Goal: Transaction & Acquisition: Purchase product/service

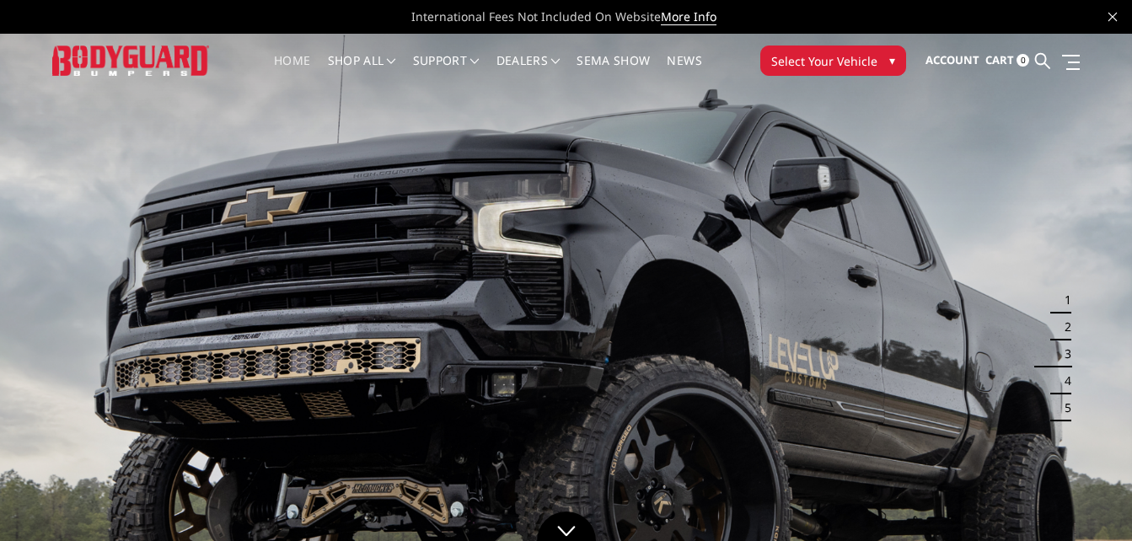
click at [823, 59] on span "Select Your Vehicle" at bounding box center [824, 61] width 106 height 18
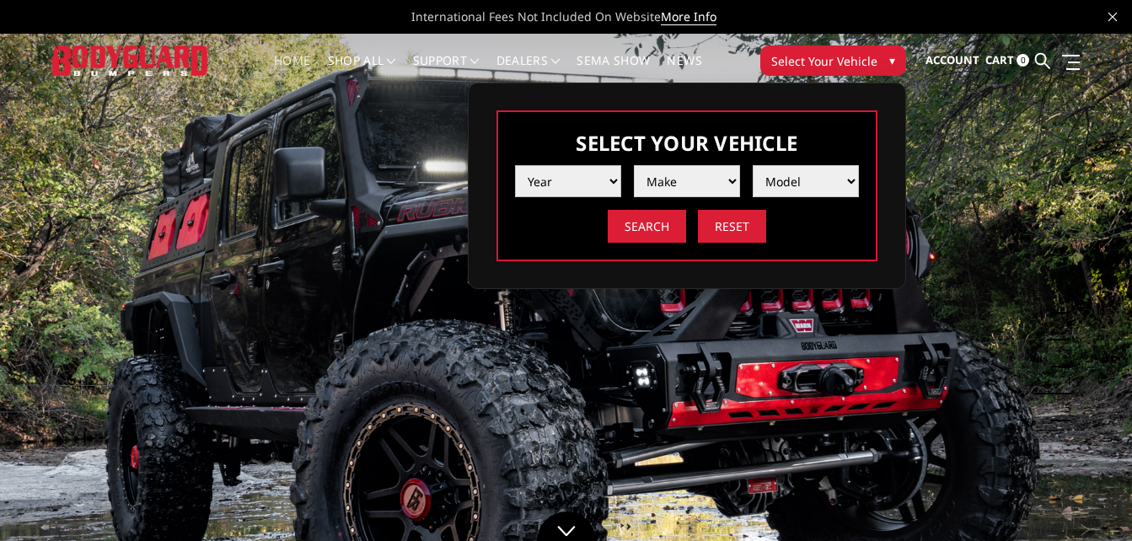
click at [576, 177] on select "Year [DATE] 2024 2023 2022 2021 2020 2019 2018 2017 2016 2015 2014 2013 2012 20…" at bounding box center [568, 181] width 106 height 32
select select "yr_2025"
click at [515, 165] on select "Year [DATE] 2024 2023 2022 2021 2020 2019 2018 2017 2016 2015 2014 2013 2012 20…" at bounding box center [568, 181] width 106 height 32
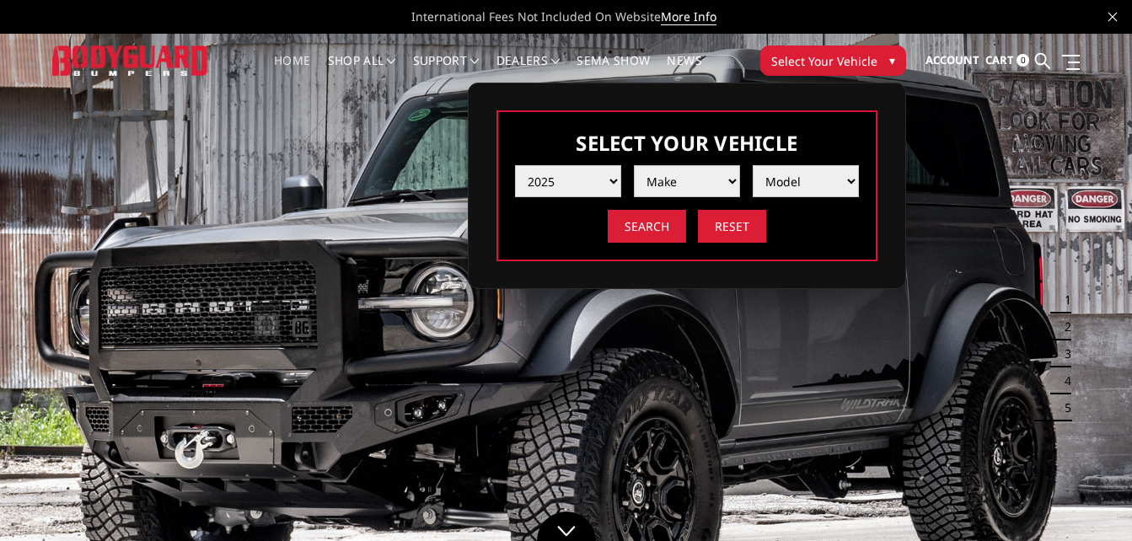
click at [691, 180] on select "Make Chevrolet Ford GMC Ram Toyota" at bounding box center [687, 181] width 106 height 32
select select "mk_gmc"
click at [634, 165] on select "Make Chevrolet Ford GMC Ram Toyota" at bounding box center [687, 181] width 106 height 32
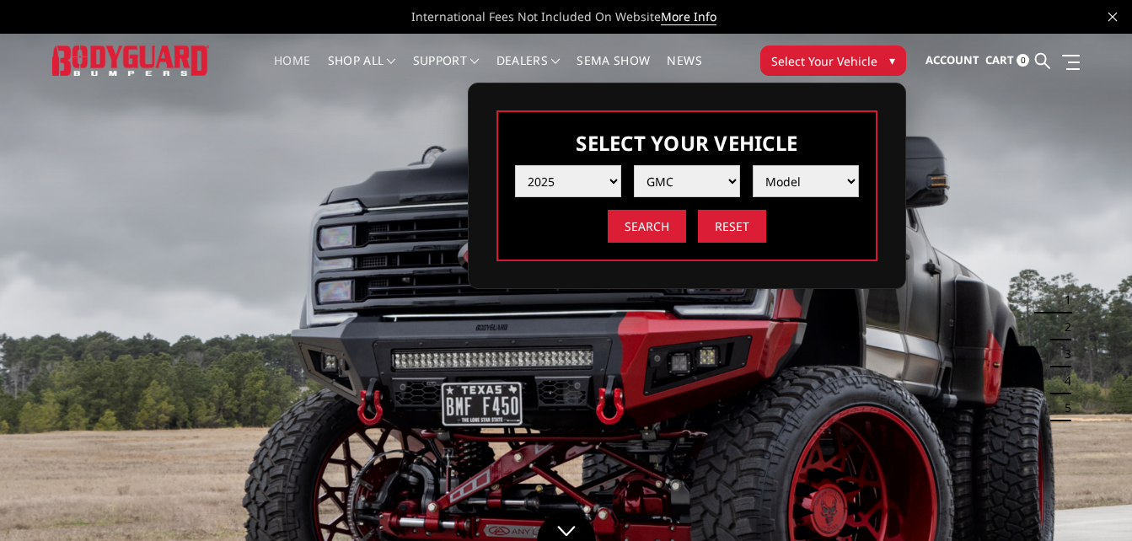
click at [810, 179] on select "Model Sierra 1500 Sierra 2500 / 3500" at bounding box center [806, 181] width 106 height 32
select select "md_sierra-2500-3500"
click at [753, 165] on select "Model Sierra 1500 Sierra 2500 / 3500" at bounding box center [806, 181] width 106 height 32
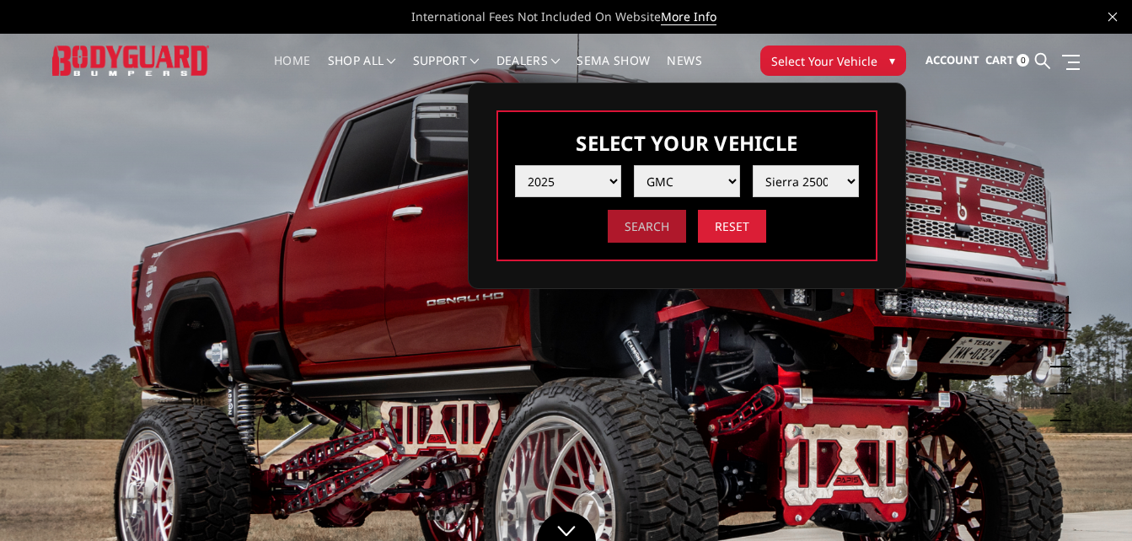
click at [654, 235] on input "Search" at bounding box center [647, 226] width 78 height 33
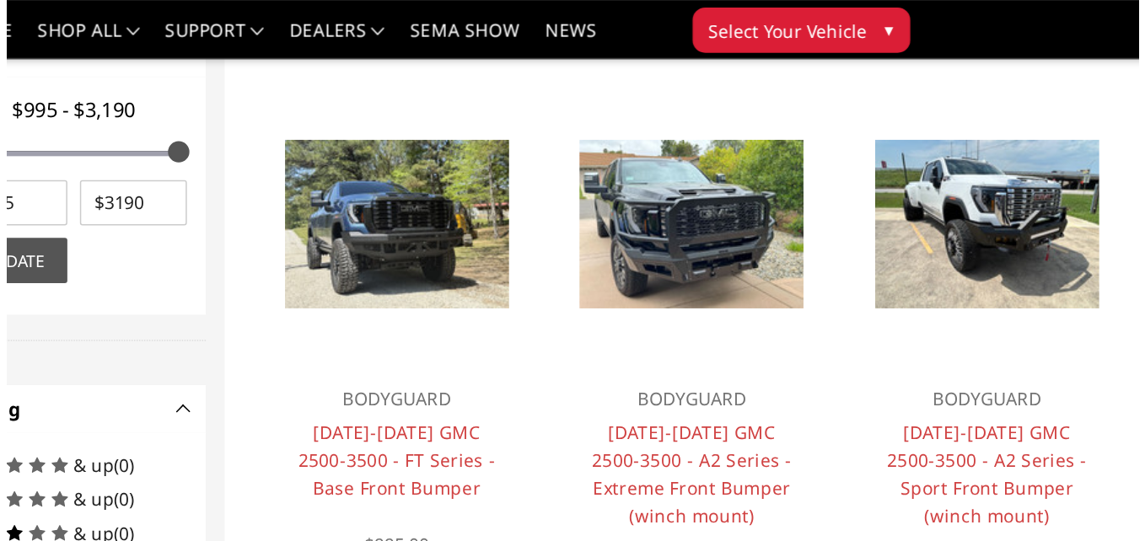
scroll to position [813, 0]
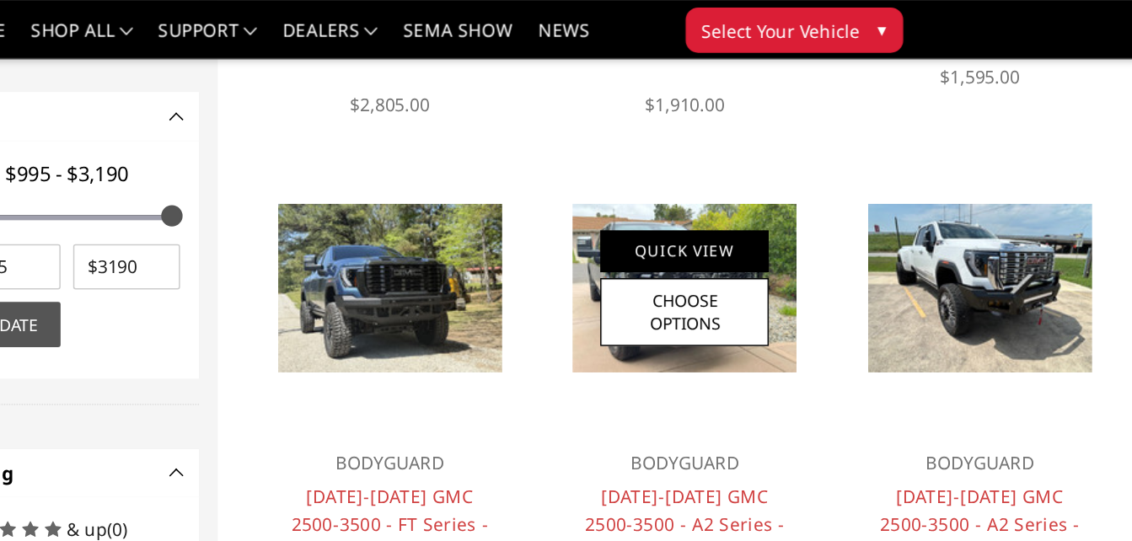
click at [787, 175] on link "Quick View" at bounding box center [765, 168] width 113 height 28
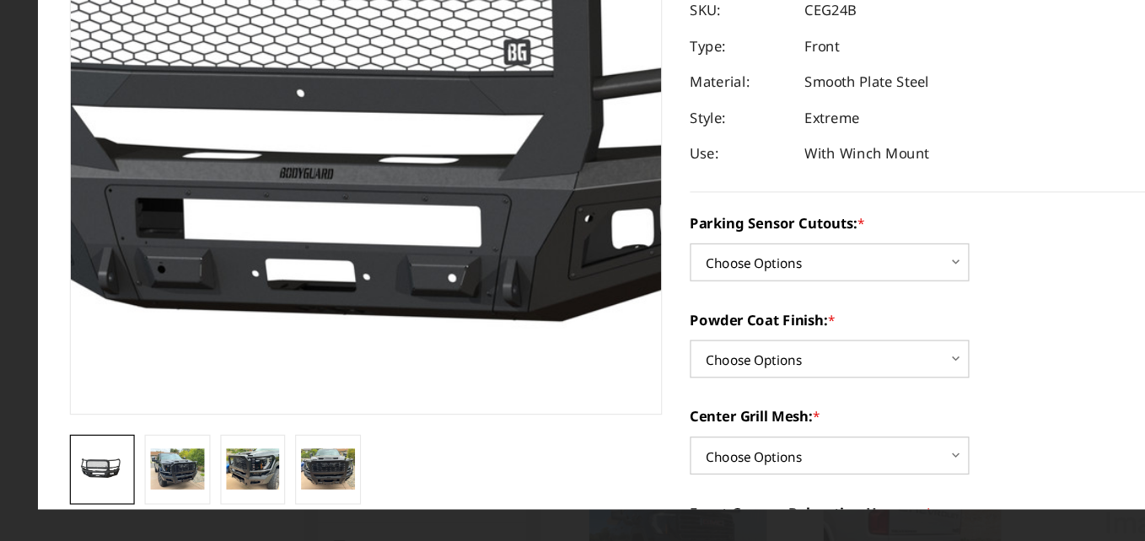
scroll to position [142, 0]
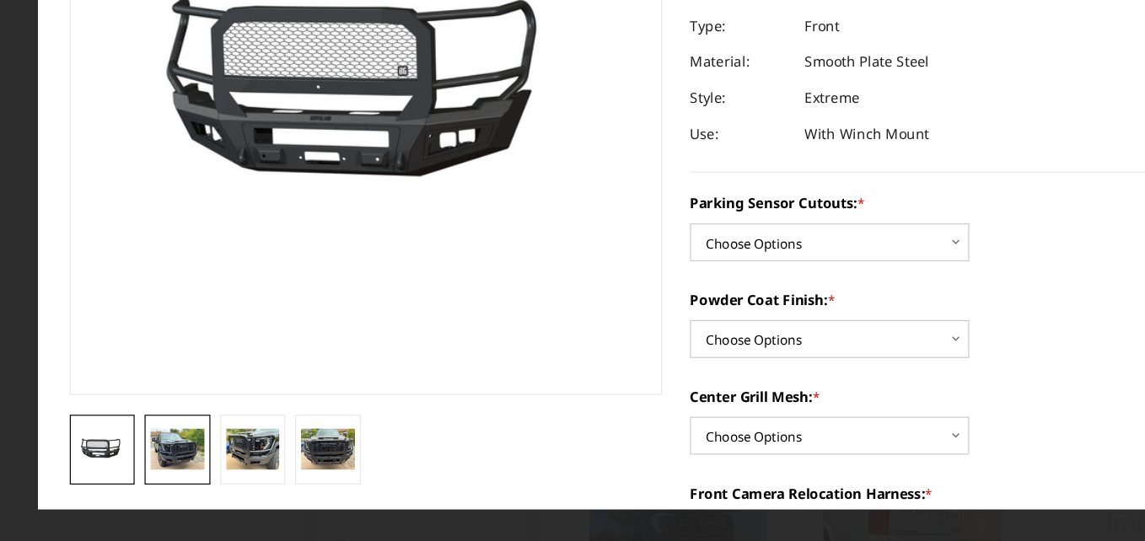
click at [148, 456] on img at bounding box center [151, 464] width 46 height 34
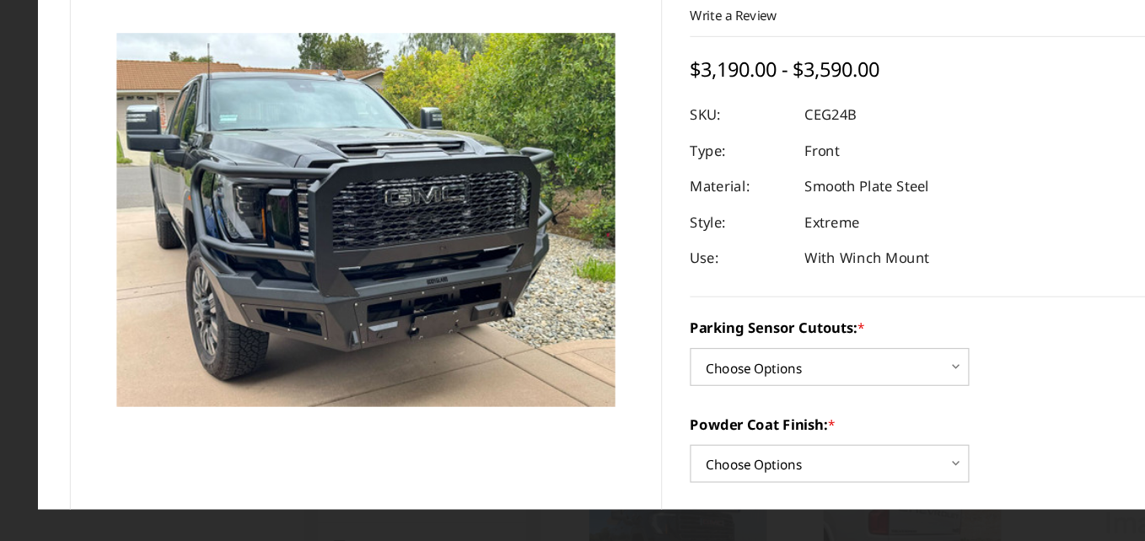
scroll to position [12, 0]
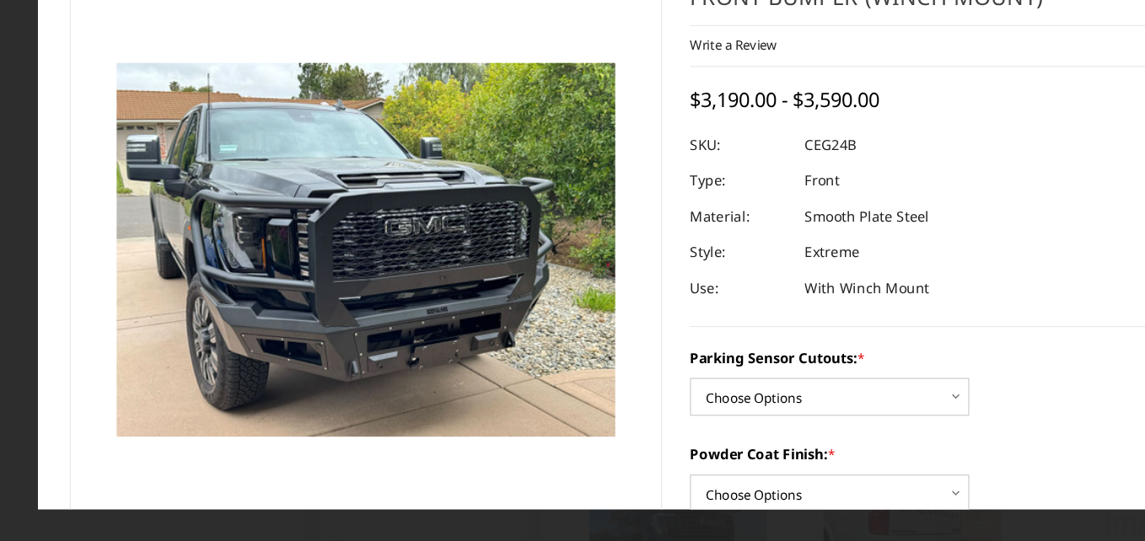
click at [421, 244] on img at bounding box center [173, 283] width 1079 height 809
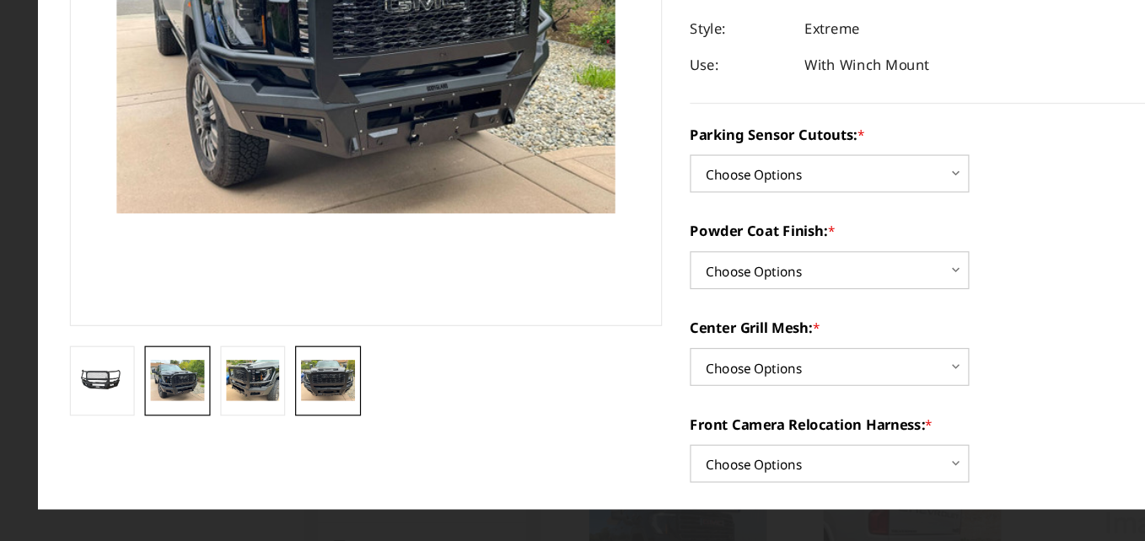
scroll to position [225, 0]
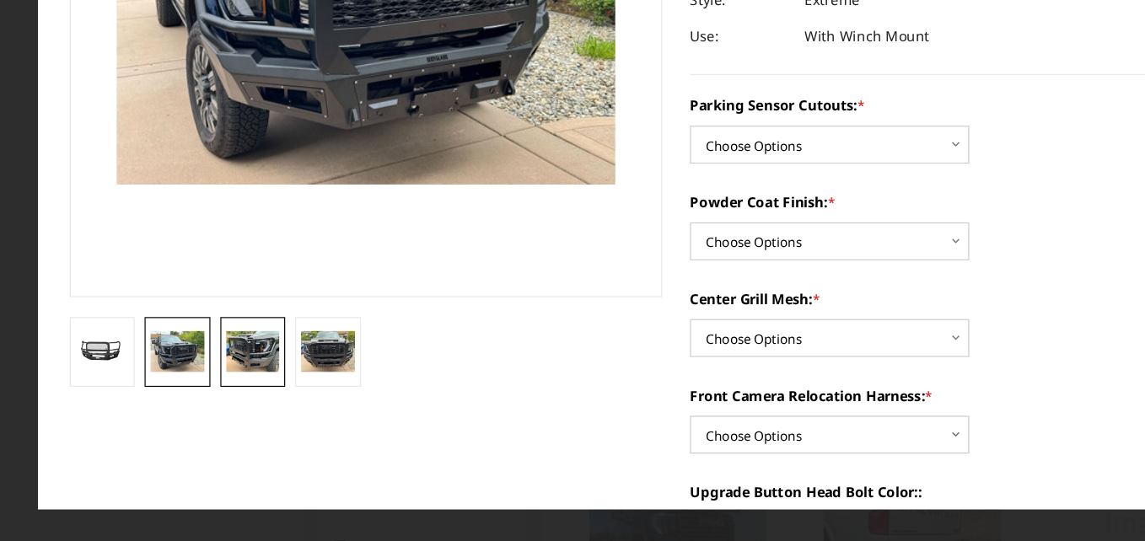
click at [198, 383] on img at bounding box center [215, 381] width 46 height 34
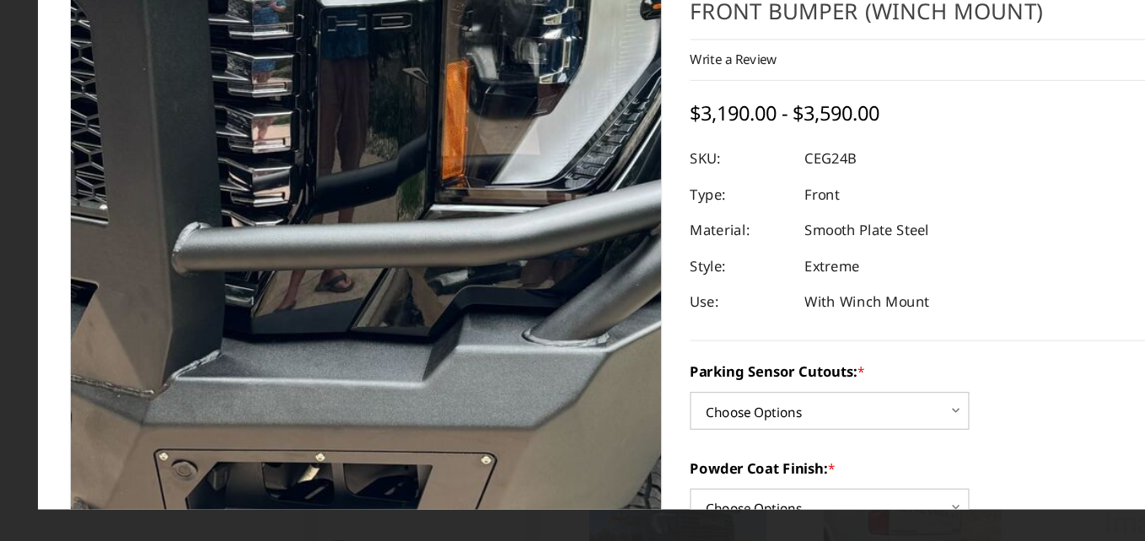
scroll to position [810, 0]
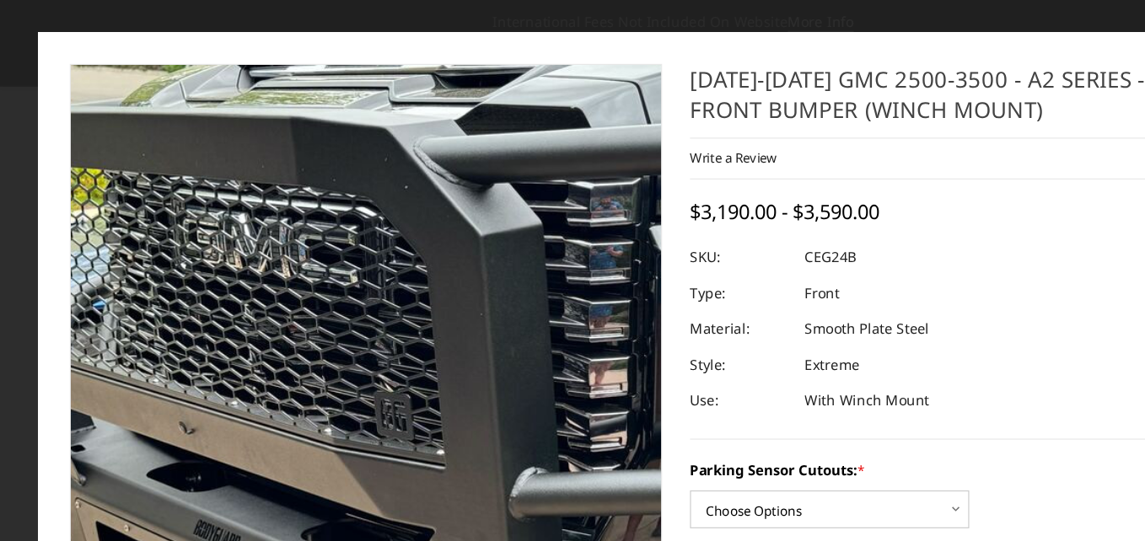
click at [148, 212] on img at bounding box center [494, 364] width 1079 height 809
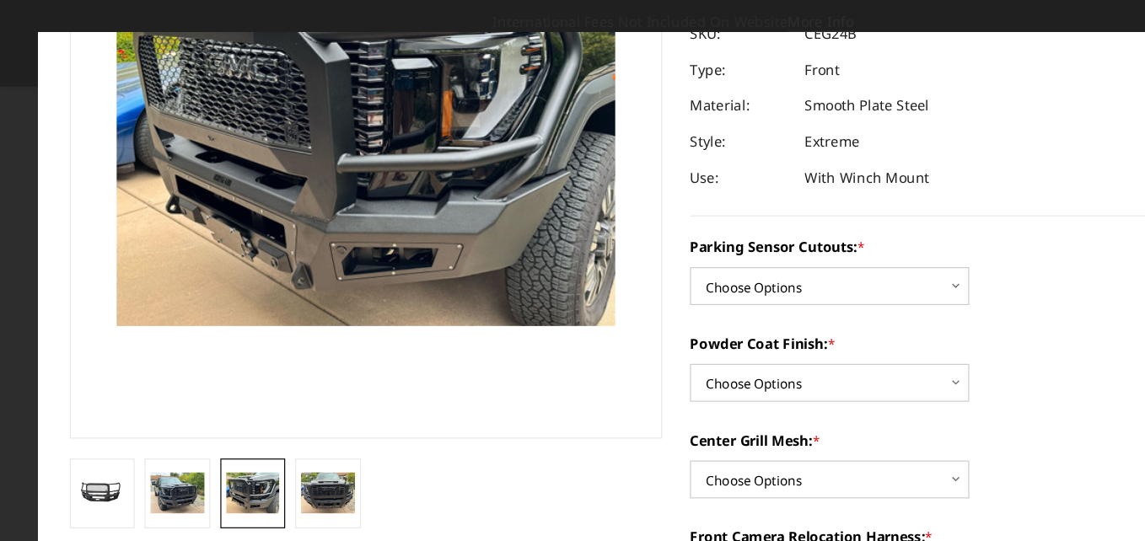
scroll to position [214, 0]
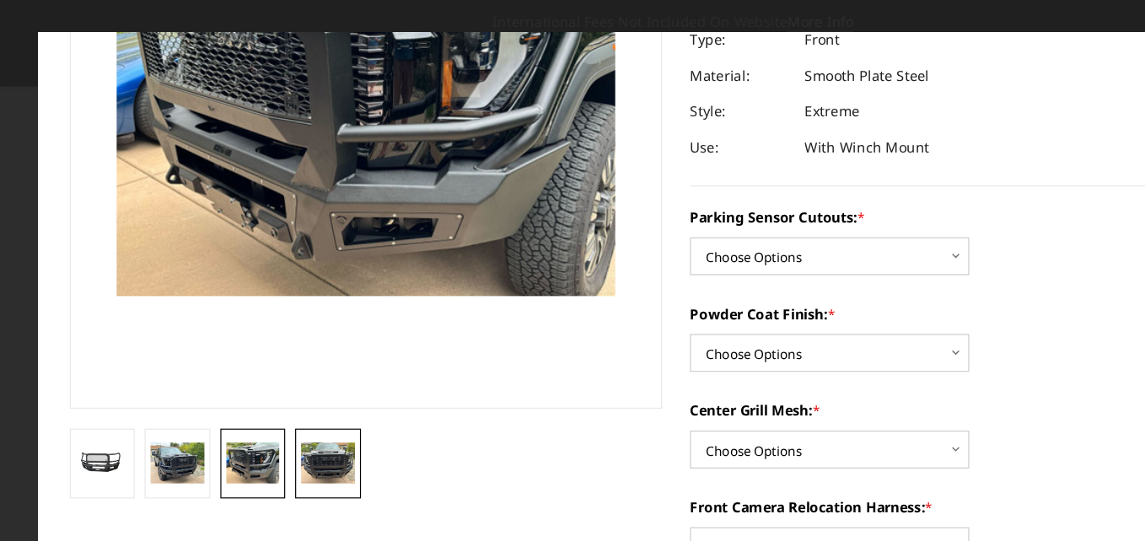
click at [255, 397] on img at bounding box center [278, 392] width 46 height 34
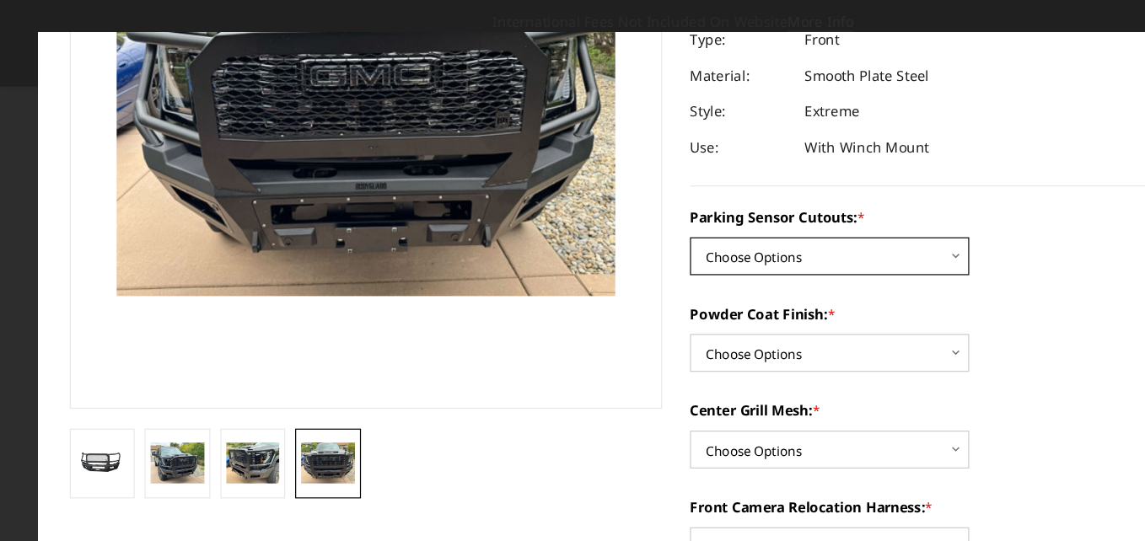
click at [711, 217] on select "Choose Options No - Without Parking Sensor Cutouts Yes - With Parking Sensor Cu…" at bounding box center [702, 217] width 236 height 32
select select "2143"
click at [584, 201] on select "Choose Options No - Without Parking Sensor Cutouts Yes - With Parking Sensor Cu…" at bounding box center [702, 217] width 236 height 32
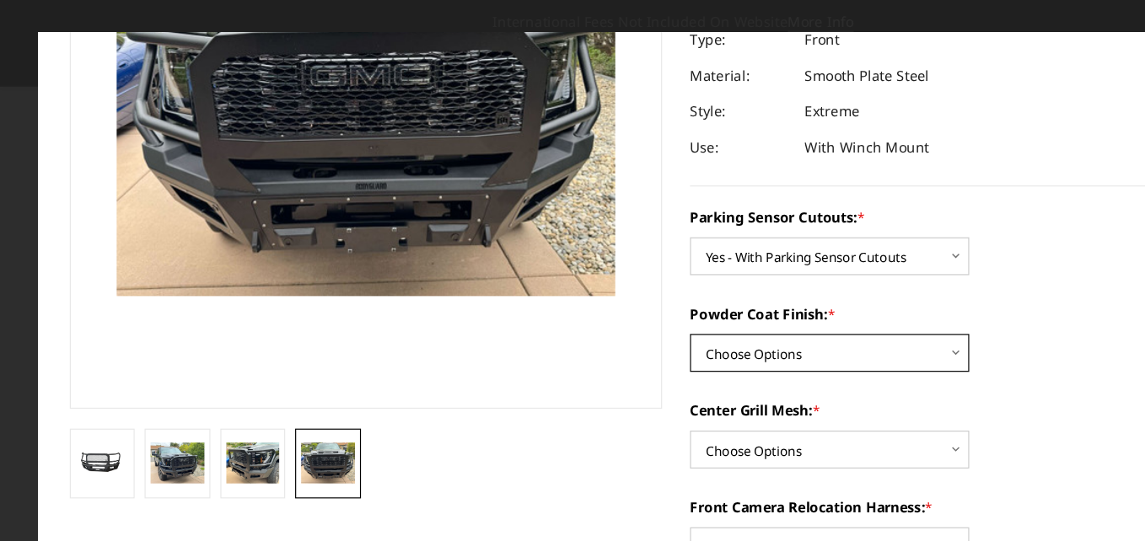
click at [694, 298] on select "Choose Options Bare Metal Textured Black Powder Coat" at bounding box center [702, 299] width 236 height 32
select select "2145"
click at [584, 283] on select "Choose Options Bare Metal Textured Black Powder Coat" at bounding box center [702, 299] width 236 height 32
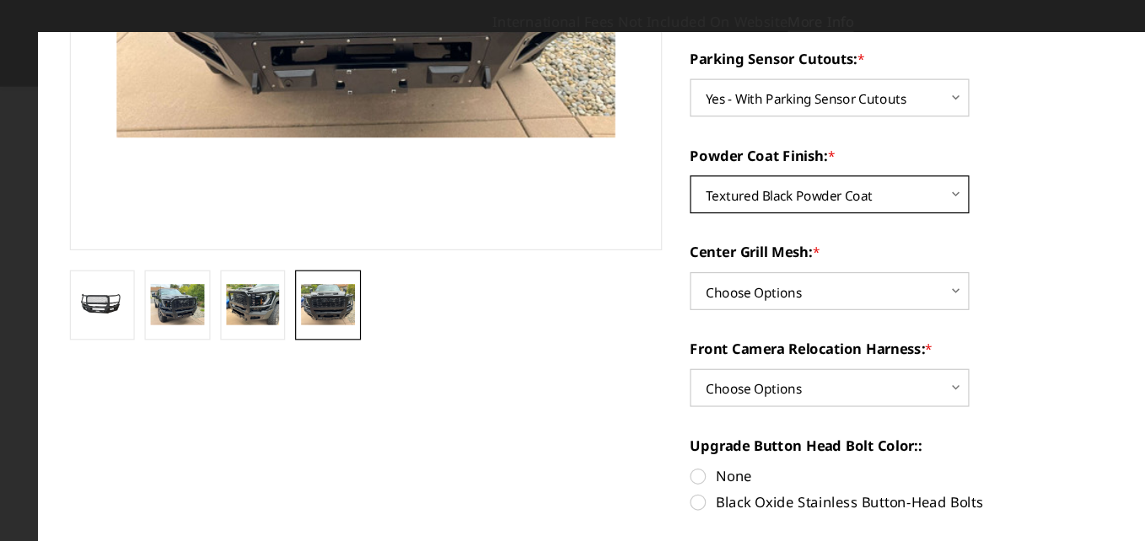
scroll to position [357, 0]
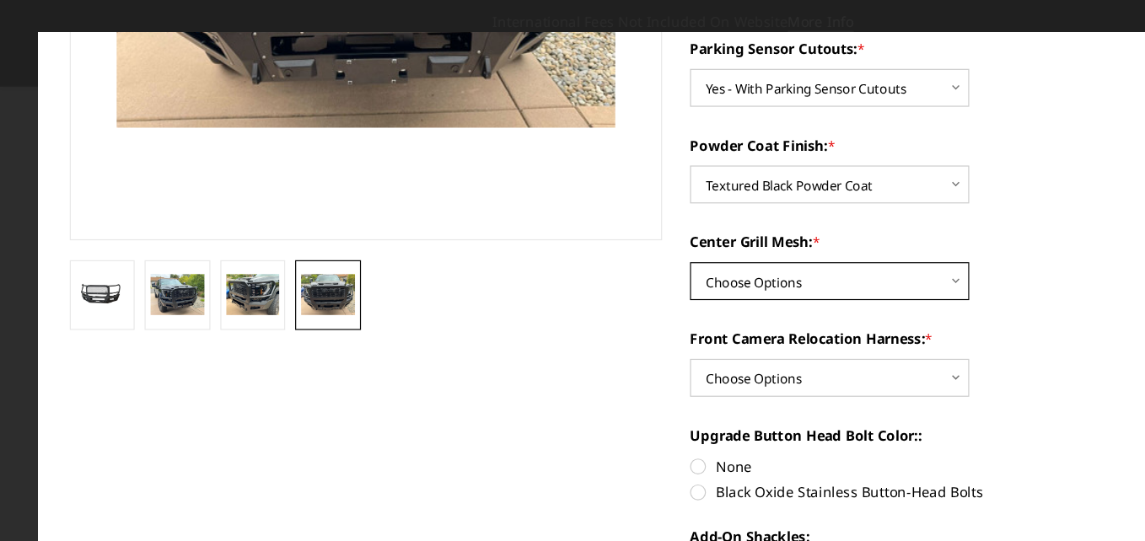
click at [705, 239] on select "Choose Options WITH Center Grill Mesh WITHOUT Center Grill Mesh" at bounding box center [702, 238] width 236 height 32
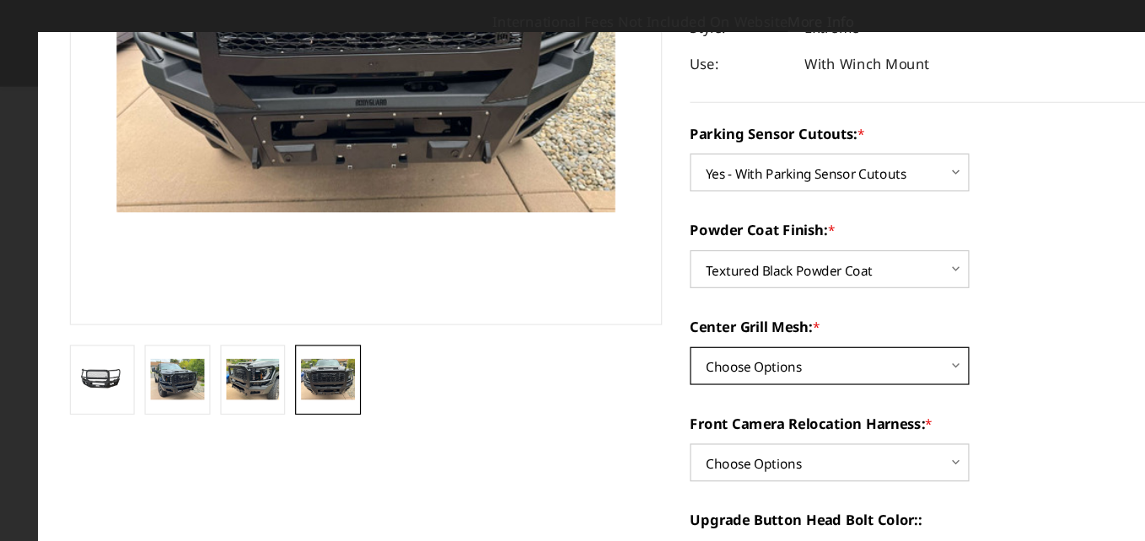
click at [684, 306] on select "Choose Options WITH Center Grill Mesh WITHOUT Center Grill Mesh" at bounding box center [702, 310] width 236 height 32
select select "2146"
click at [584, 294] on select "Choose Options WITH Center Grill Mesh WITHOUT Center Grill Mesh" at bounding box center [702, 310] width 236 height 32
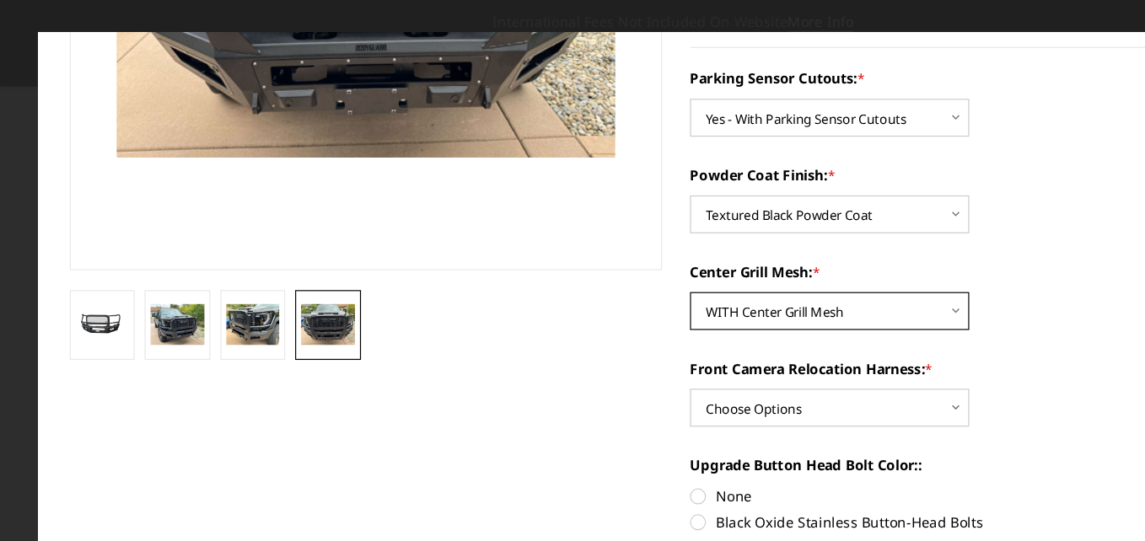
scroll to position [357, 0]
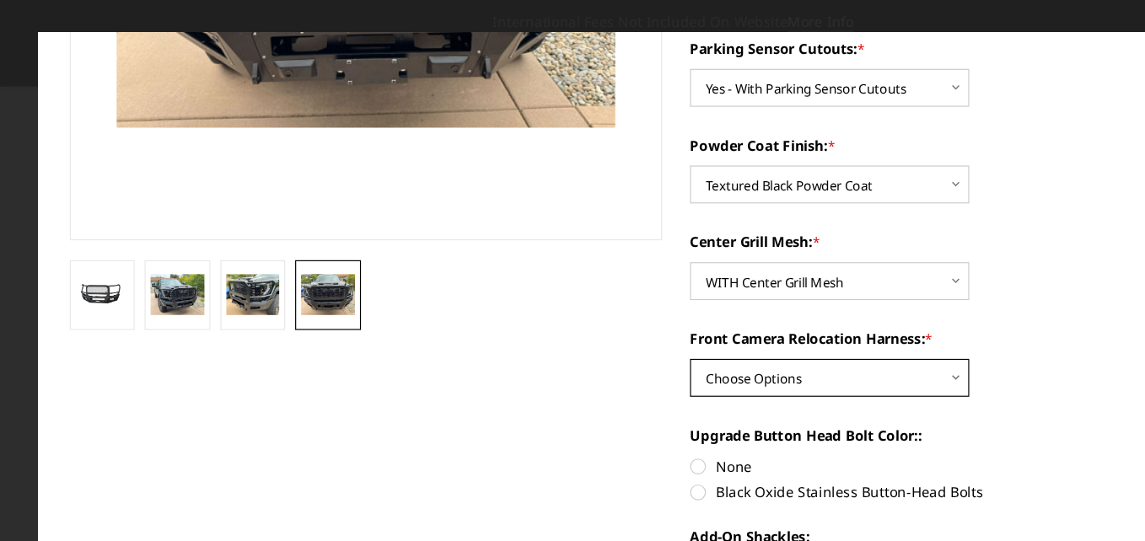
click at [710, 317] on select "Choose Options WITH Front Camera Relocation Harness WITHOUT Front Camera Reloca…" at bounding box center [702, 320] width 236 height 32
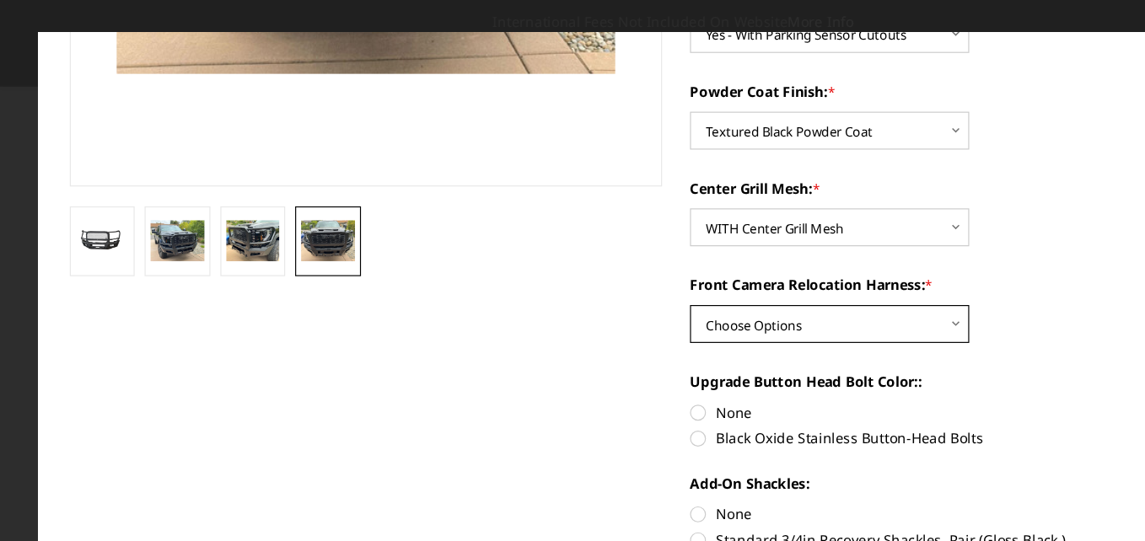
scroll to position [427, 0]
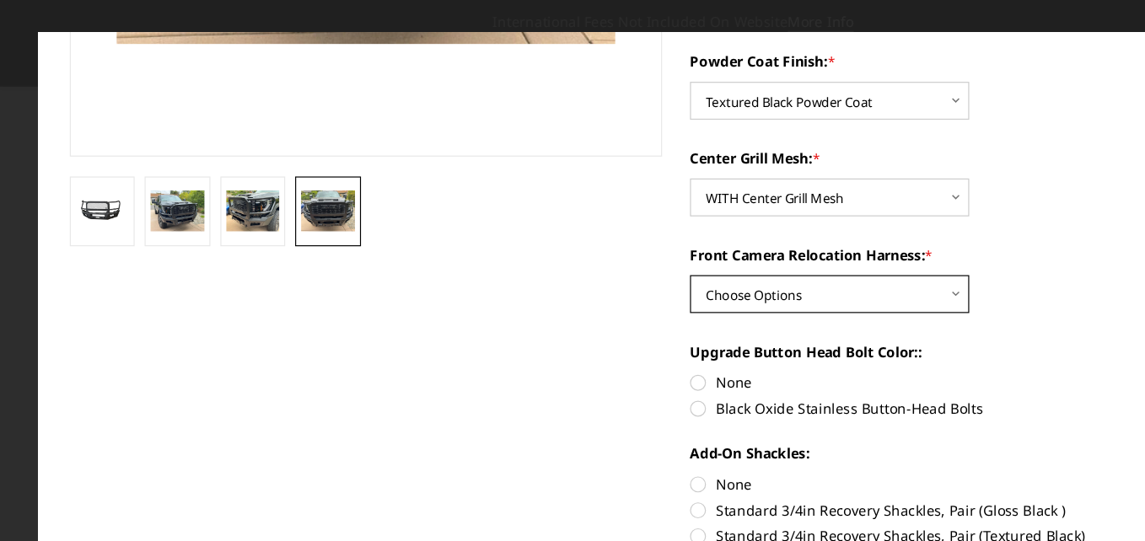
click at [672, 244] on select "Choose Options WITH Front Camera Relocation Harness WITHOUT Front Camera Reloca…" at bounding box center [702, 249] width 236 height 32
select select "2148"
click at [584, 233] on select "Choose Options WITH Front Camera Relocation Harness WITHOUT Front Camera Reloca…" at bounding box center [702, 249] width 236 height 32
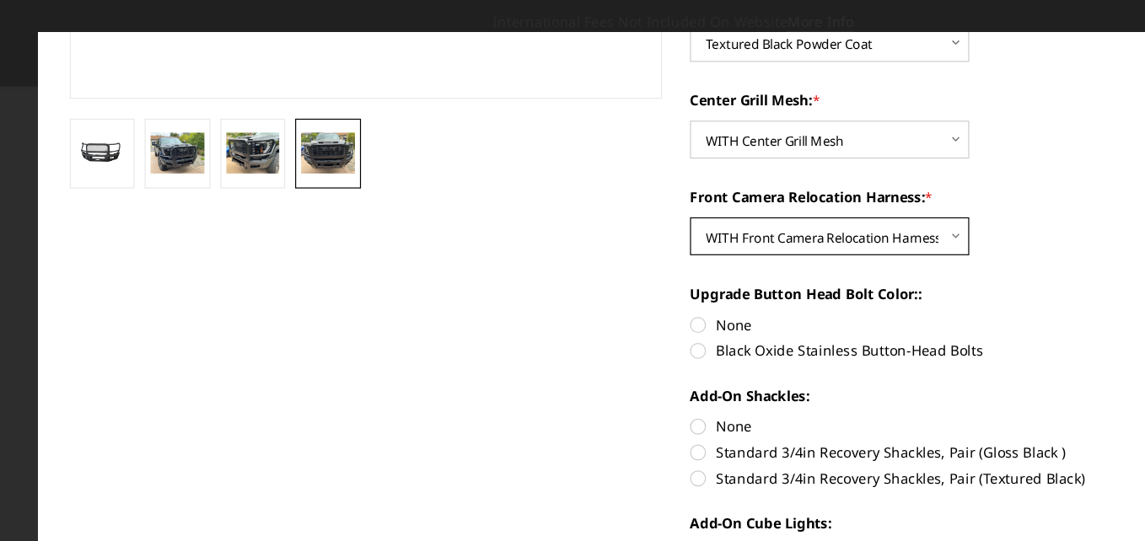
scroll to position [499, 0]
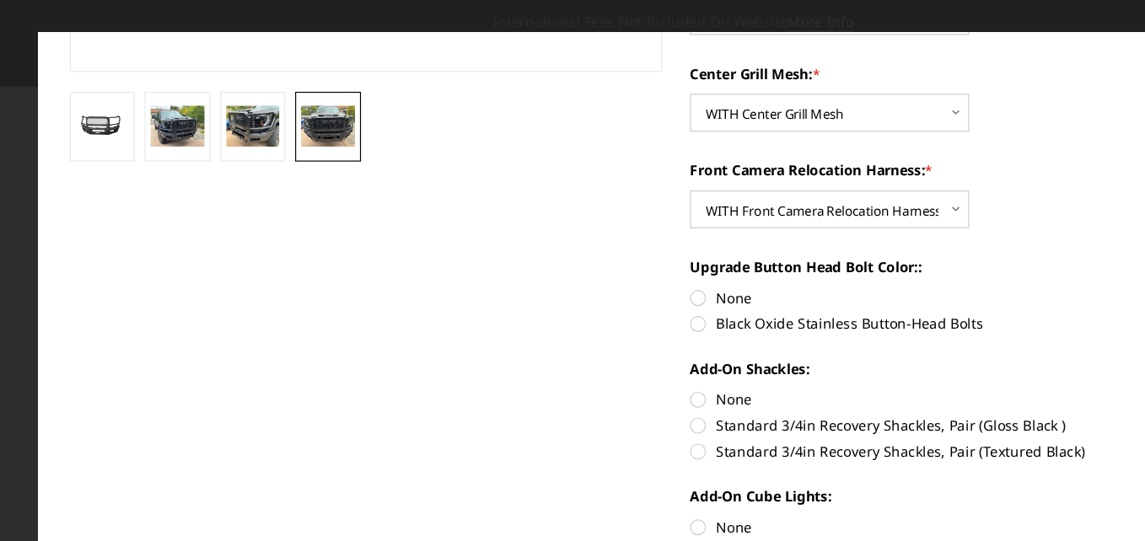
click at [586, 254] on label "None" at bounding box center [834, 253] width 501 height 18
click at [585, 244] on input "None" at bounding box center [584, 244] width 1 height 1
radio input "true"
click at [587, 380] on label "Standard 3/4in Recovery Shackles, Pair (Textured Black)" at bounding box center [834, 382] width 501 height 18
click at [1086, 351] on input "Standard 3/4in Recovery Shackles, Pair (Textured Black)" at bounding box center [1086, 351] width 1 height 1
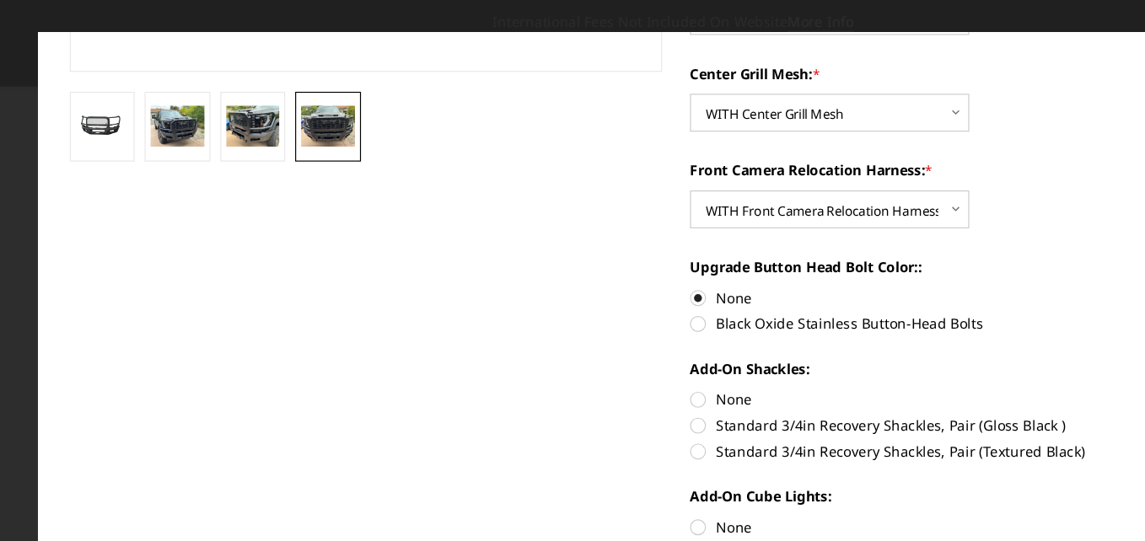
radio input "true"
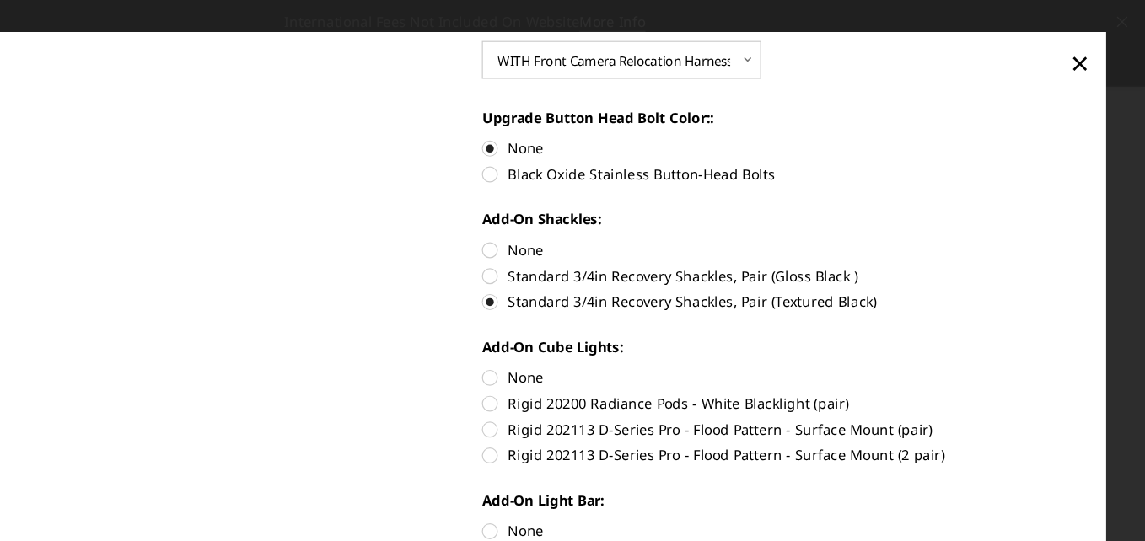
scroll to position [641, 0]
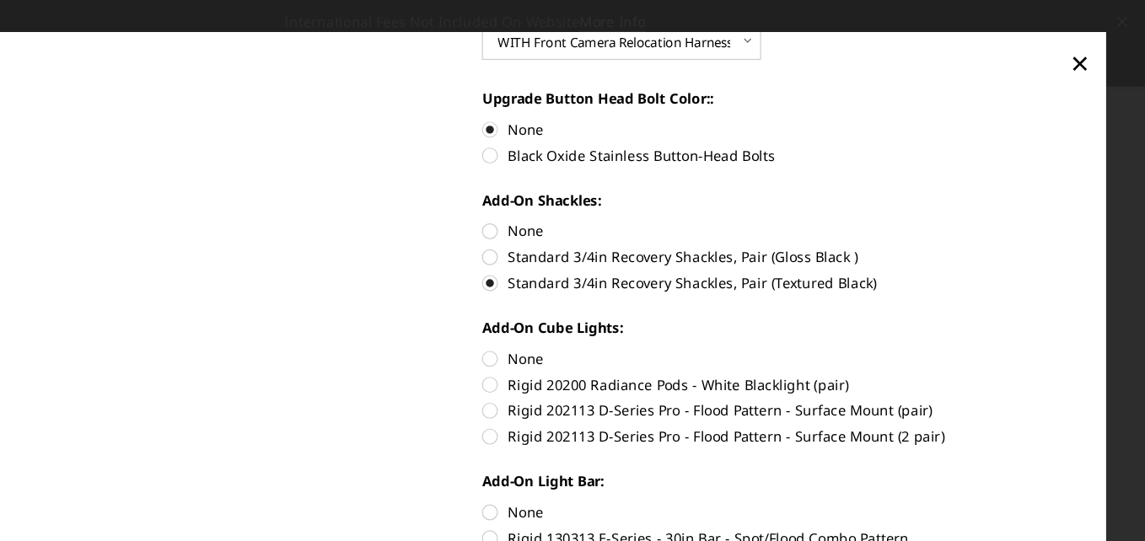
click at [586, 304] on label "None" at bounding box center [834, 303] width 501 height 18
click at [585, 295] on input "None" at bounding box center [584, 294] width 1 height 1
radio input "true"
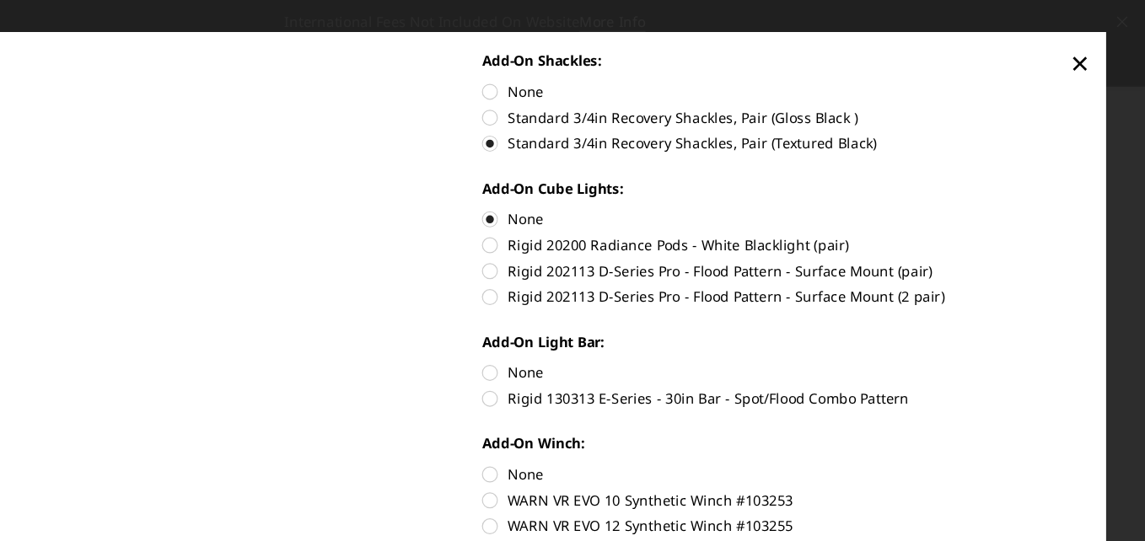
scroll to position [784, 0]
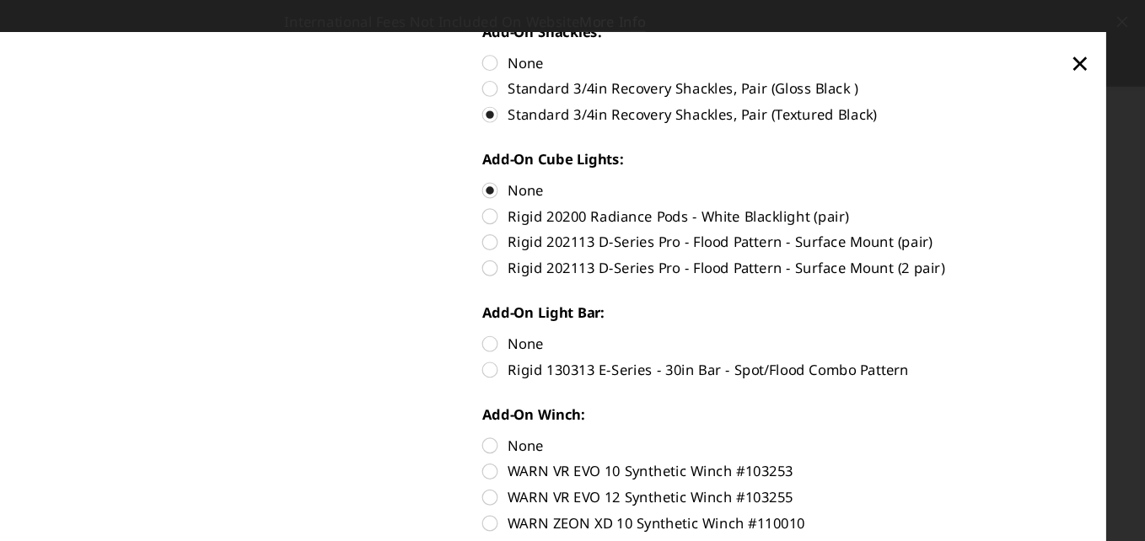
click at [587, 293] on label "None" at bounding box center [834, 290] width 501 height 18
click at [585, 282] on input "None" at bounding box center [584, 281] width 1 height 1
radio input "true"
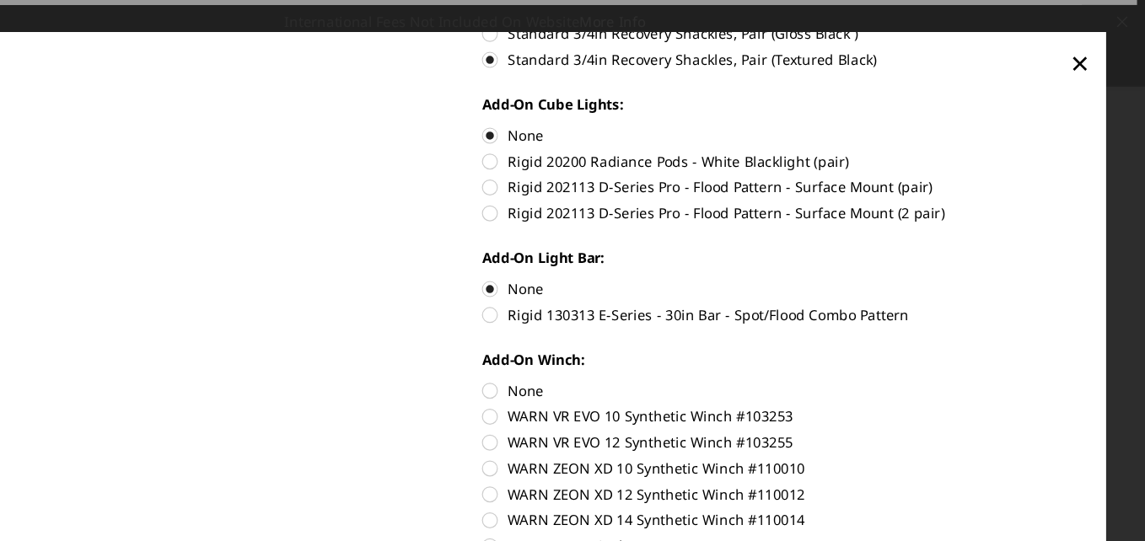
scroll to position [855, 0]
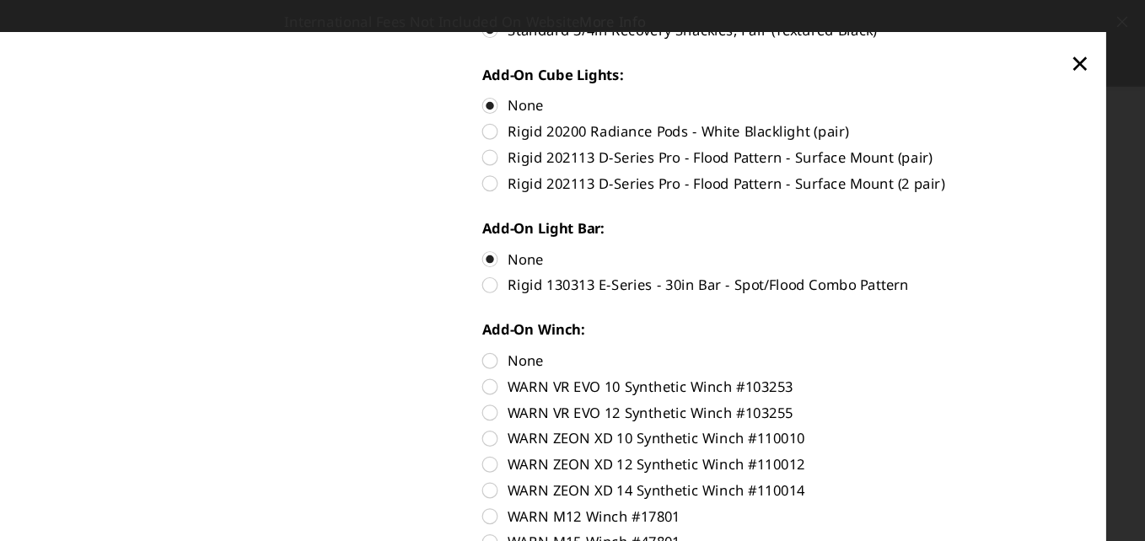
click at [584, 305] on label "None" at bounding box center [834, 305] width 501 height 18
click at [584, 297] on input "None" at bounding box center [584, 296] width 1 height 1
radio input "true"
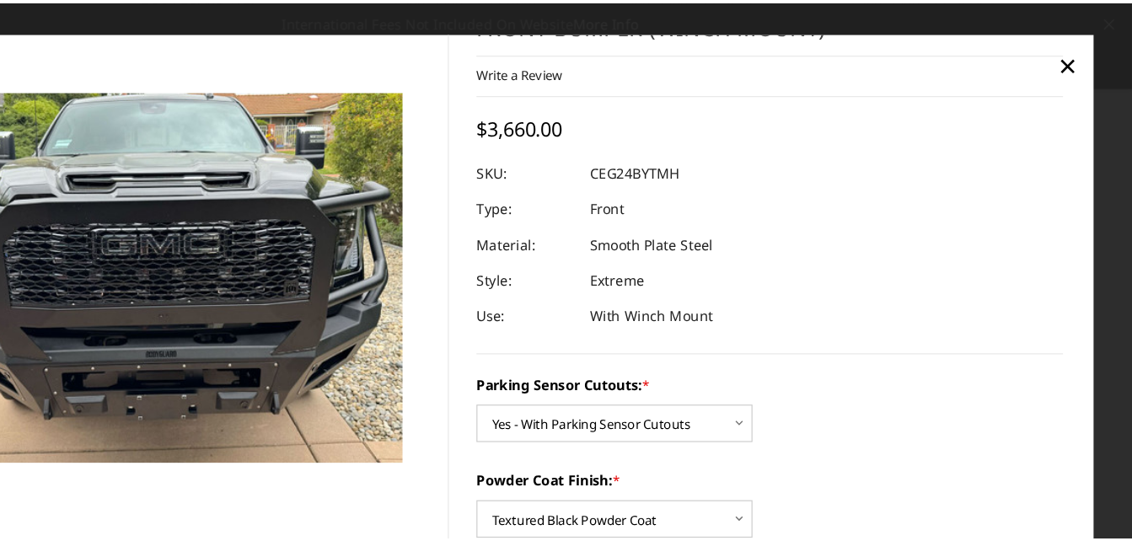
scroll to position [0, 0]
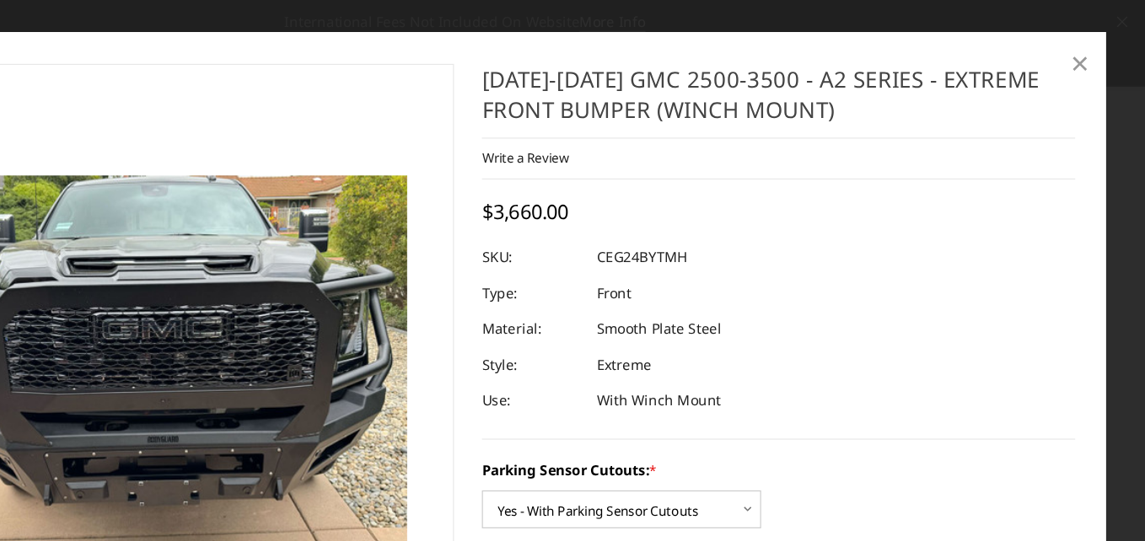
click at [1086, 48] on span "×" at bounding box center [1089, 53] width 15 height 36
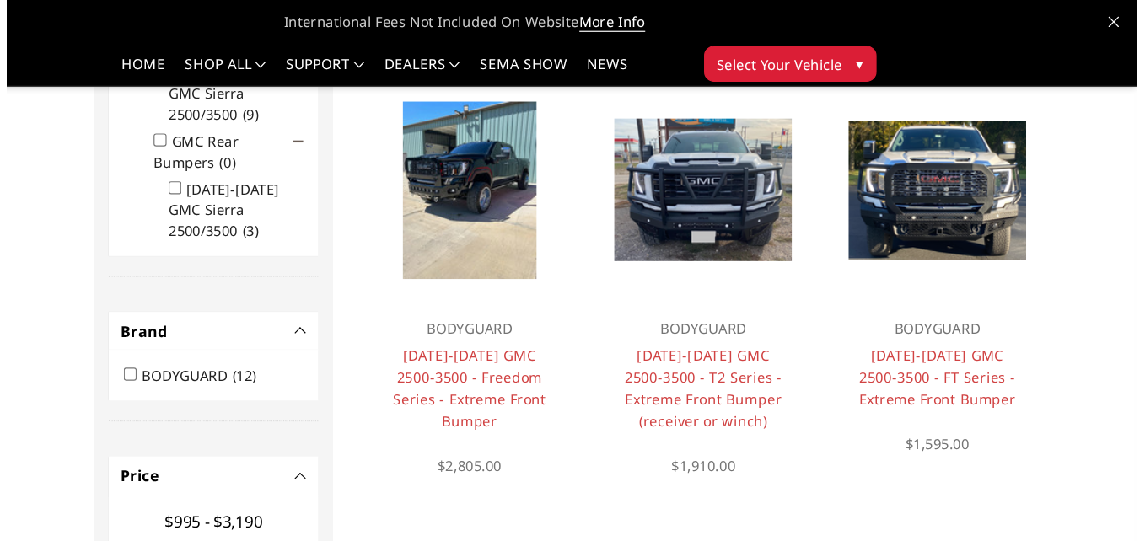
scroll to position [453, 0]
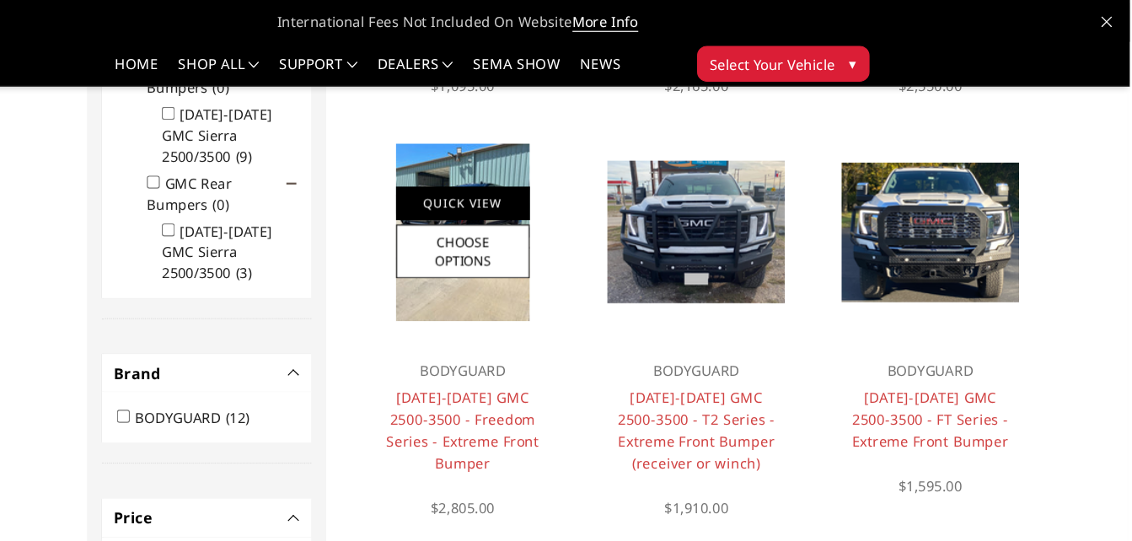
click at [555, 170] on link "Quick View" at bounding box center [568, 172] width 113 height 28
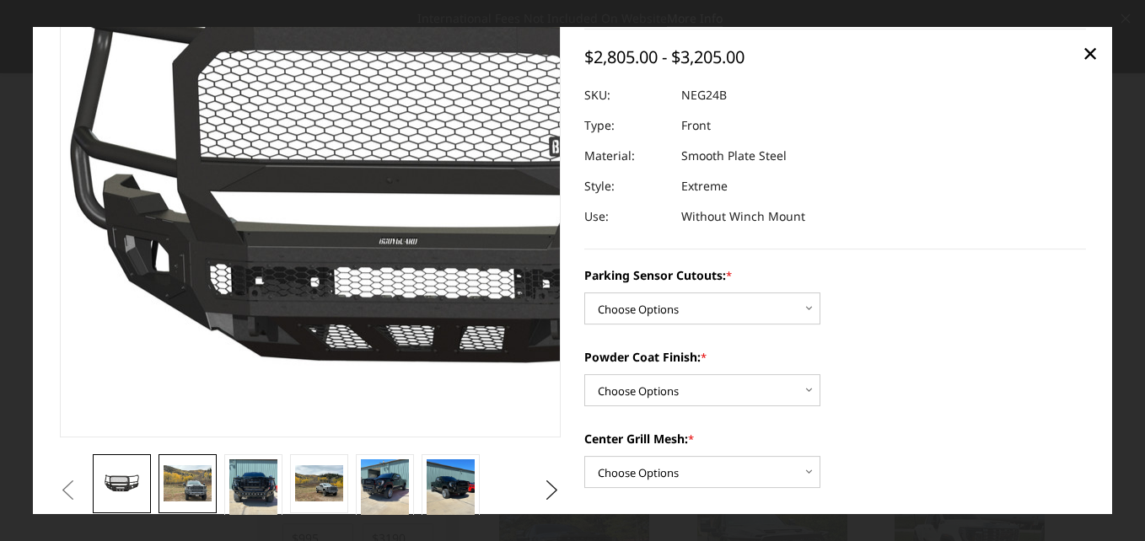
scroll to position [116, 0]
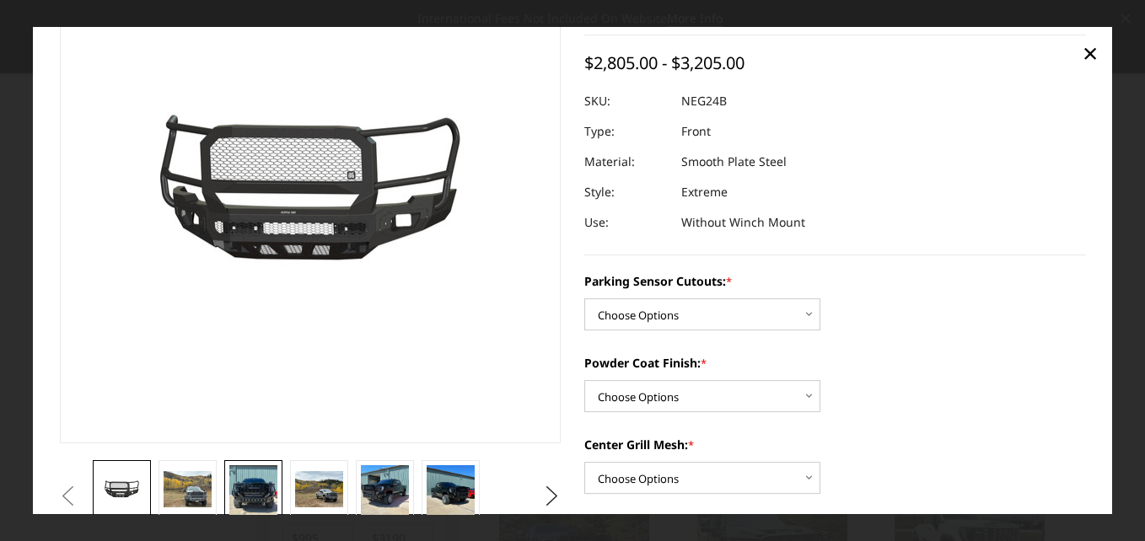
click at [243, 472] on img at bounding box center [252, 496] width 47 height 63
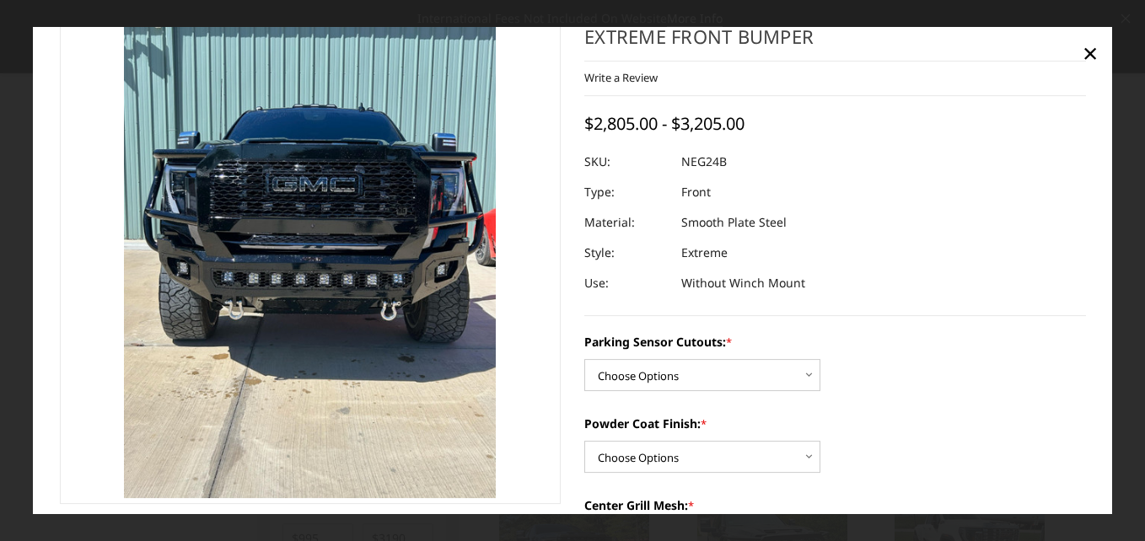
scroll to position [84, 0]
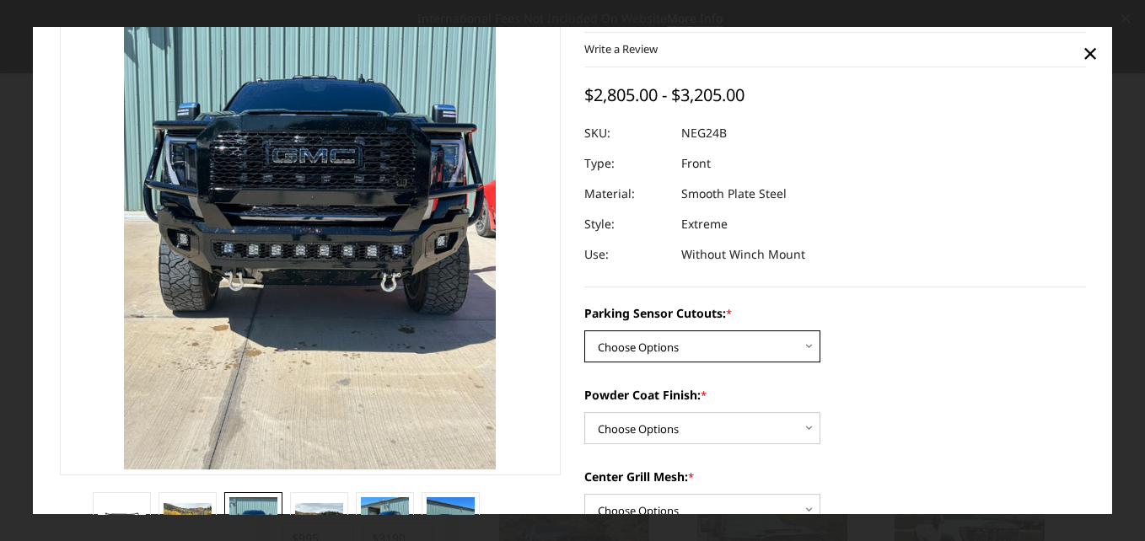
click at [721, 347] on select "Choose Options No - Without Parking Sensor Cutouts Yes - With Parking Sensor Cu…" at bounding box center [702, 347] width 236 height 32
select select "2874"
click at [584, 331] on select "Choose Options No - Without Parking Sensor Cutouts Yes - With Parking Sensor Cu…" at bounding box center [702, 347] width 236 height 32
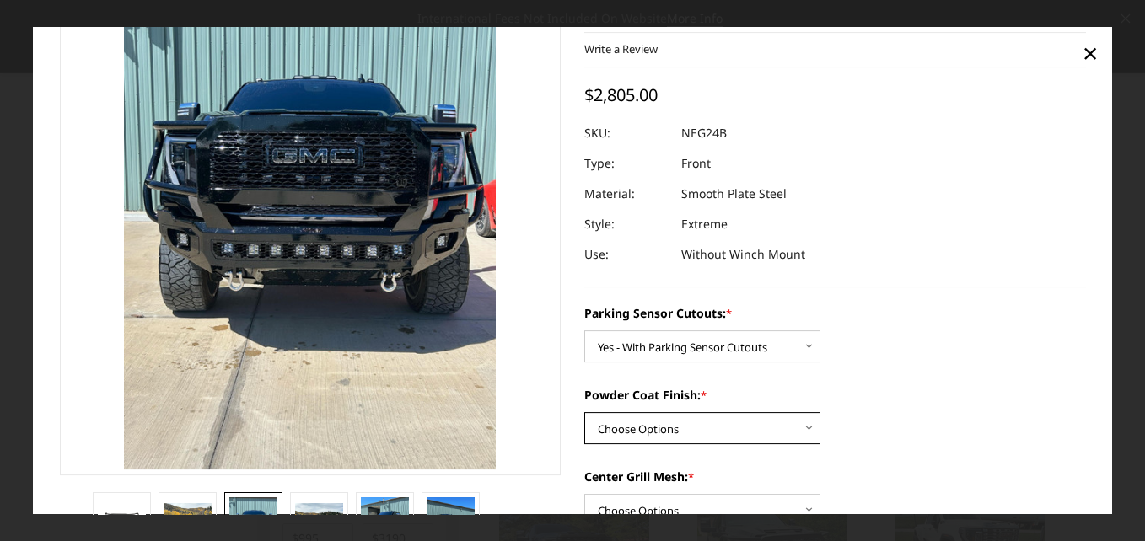
click at [709, 429] on select "Choose Options Bare Metal Texture Black Powder Coat" at bounding box center [702, 429] width 236 height 32
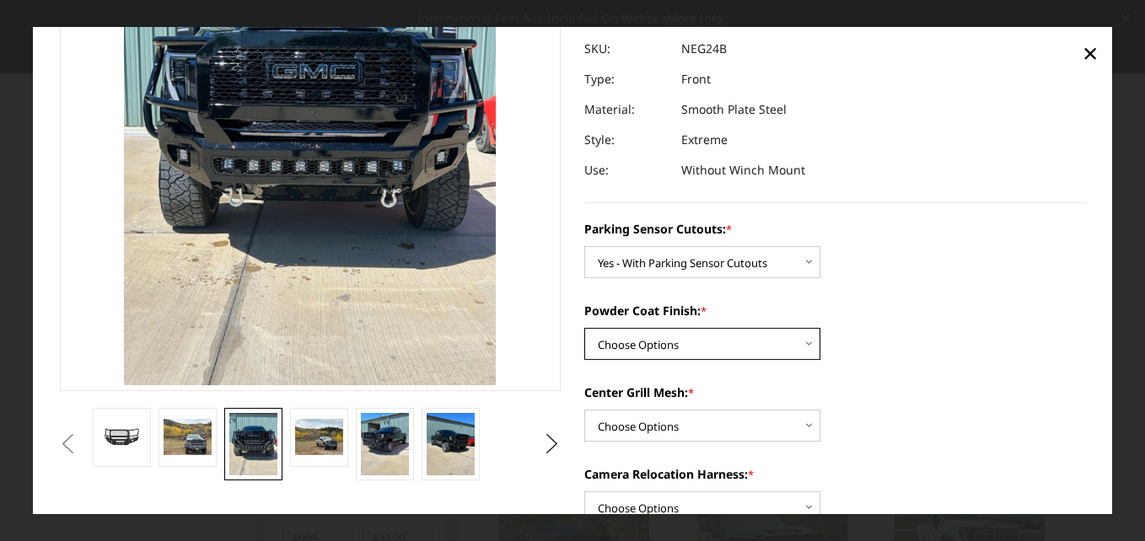
click at [728, 342] on select "Choose Options Bare Metal Texture Black Powder Coat" at bounding box center [702, 345] width 236 height 32
select select "2876"
click at [584, 329] on select "Choose Options Bare Metal Texture Black Powder Coat" at bounding box center [702, 345] width 236 height 32
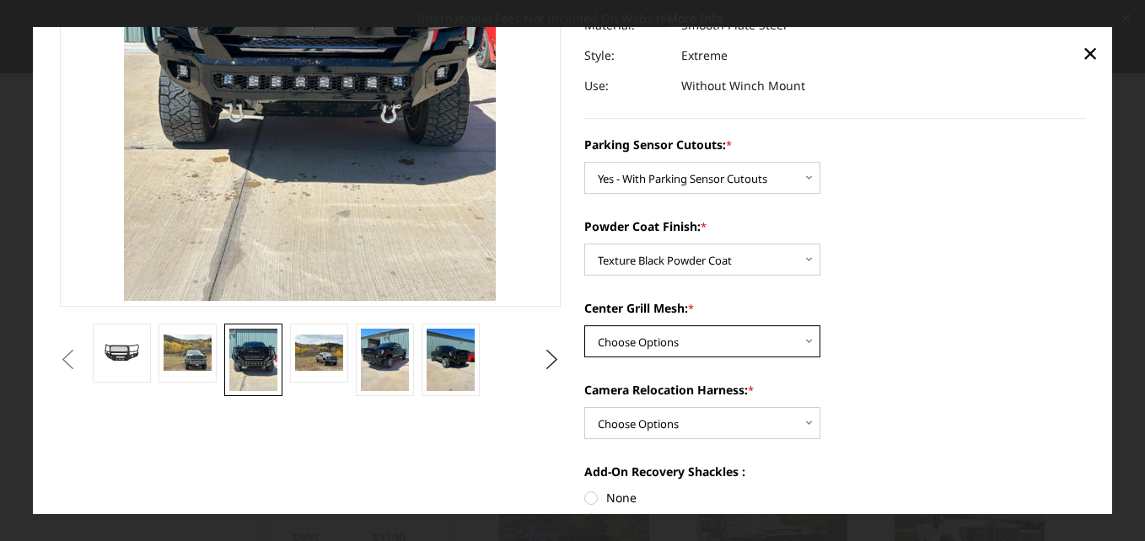
click at [705, 340] on select "Choose Options WITH Expanded Metal in Center Grill WITHOUT Expanded Metal in Ce…" at bounding box center [702, 342] width 236 height 32
select select "2877"
click at [584, 326] on select "Choose Options WITH Expanded Metal in Center Grill WITHOUT Expanded Metal in Ce…" at bounding box center [702, 342] width 236 height 32
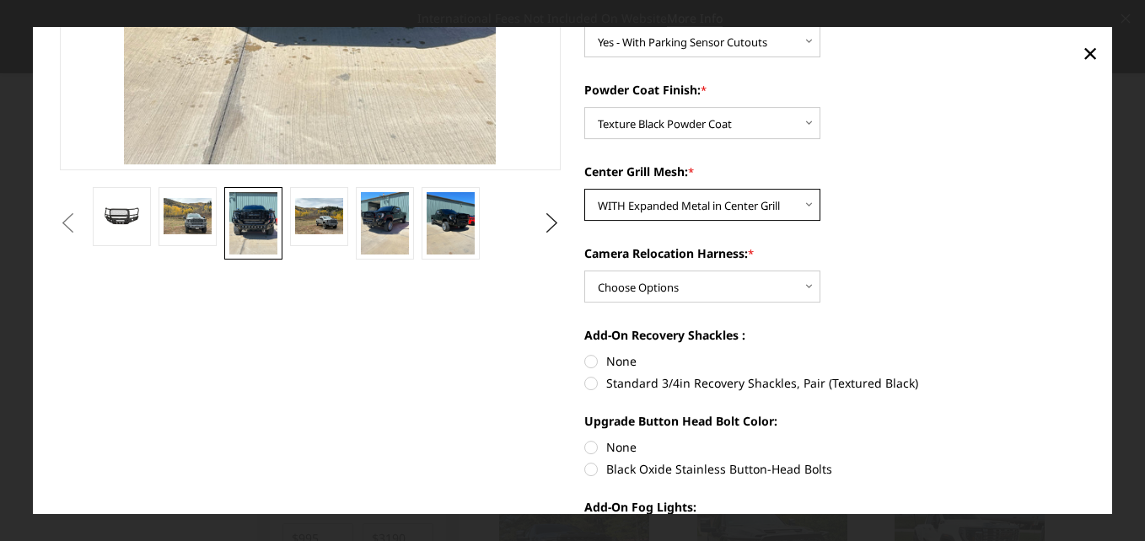
scroll to position [421, 0]
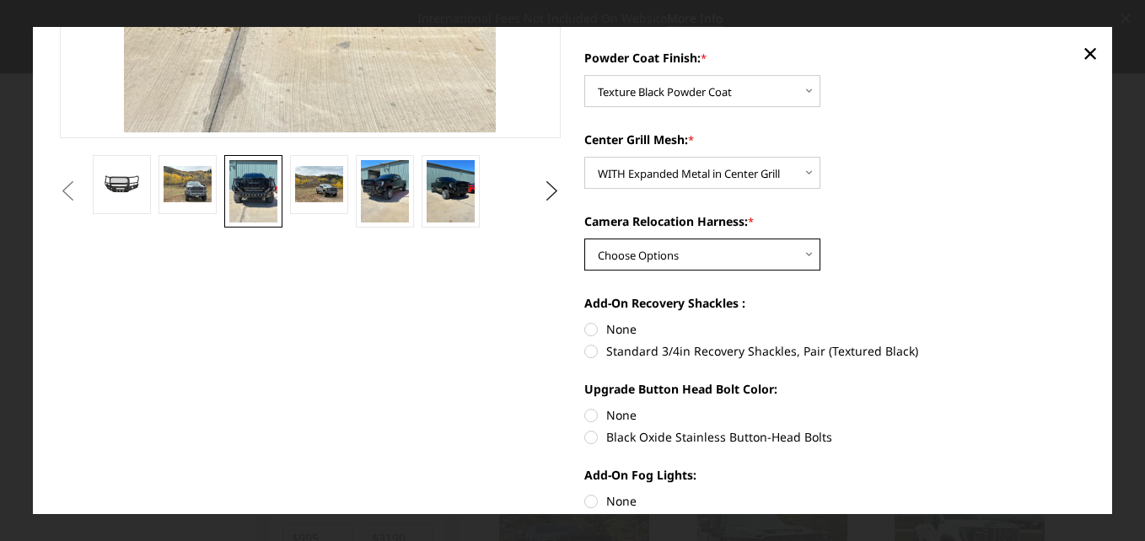
click at [726, 252] on select "Choose Options WITH Camera Relocation Harness WITHOUT Camera Relocation Harness" at bounding box center [702, 255] width 236 height 32
select select "2879"
click at [584, 239] on select "Choose Options WITH Camera Relocation Harness WITHOUT Camera Relocation Harness" at bounding box center [702, 255] width 236 height 32
click at [586, 351] on label "Standard 3/4in Recovery Shackles, Pair (Textured Black)" at bounding box center [834, 351] width 501 height 18
click at [1086, 322] on input "Standard 3/4in Recovery Shackles, Pair (Textured Black)" at bounding box center [1086, 321] width 1 height 1
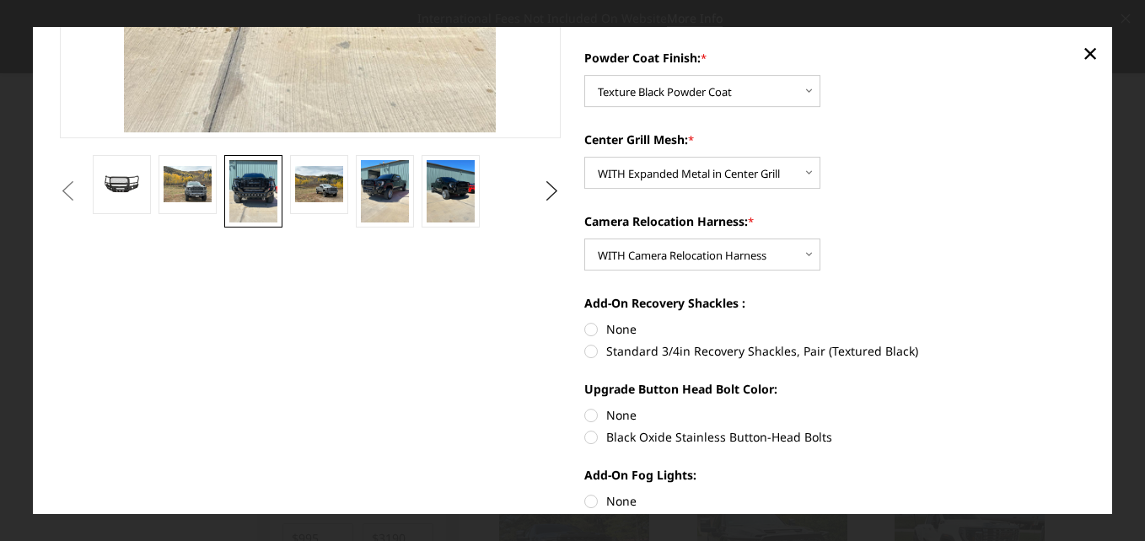
radio input "true"
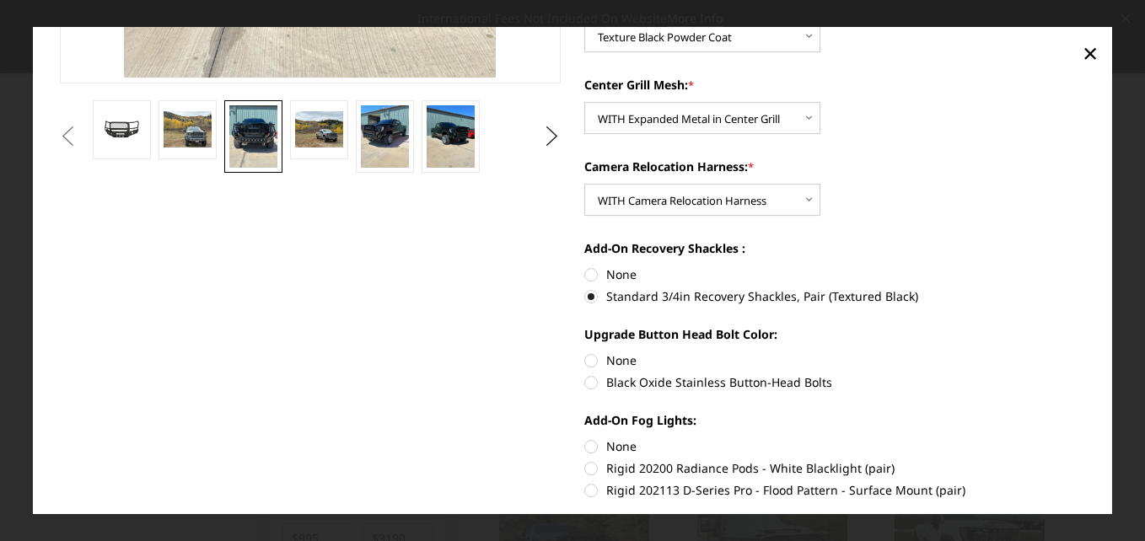
scroll to position [506, 0]
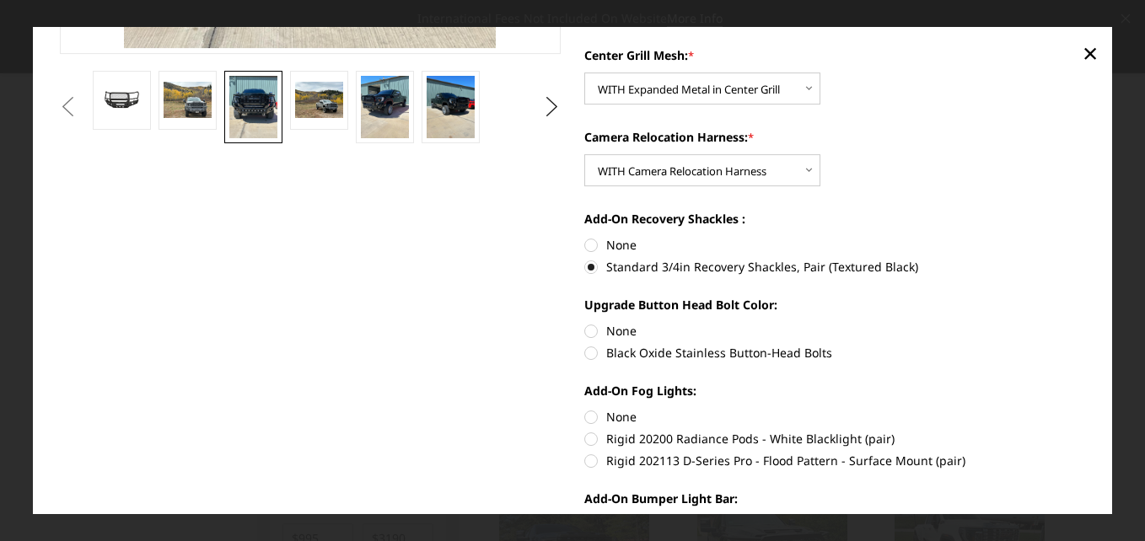
click at [587, 330] on label "None" at bounding box center [834, 332] width 501 height 18
click at [585, 324] on input "None" at bounding box center [584, 323] width 1 height 1
radio input "true"
click at [587, 414] on label "None" at bounding box center [834, 418] width 501 height 18
click at [585, 410] on input "None" at bounding box center [584, 409] width 1 height 1
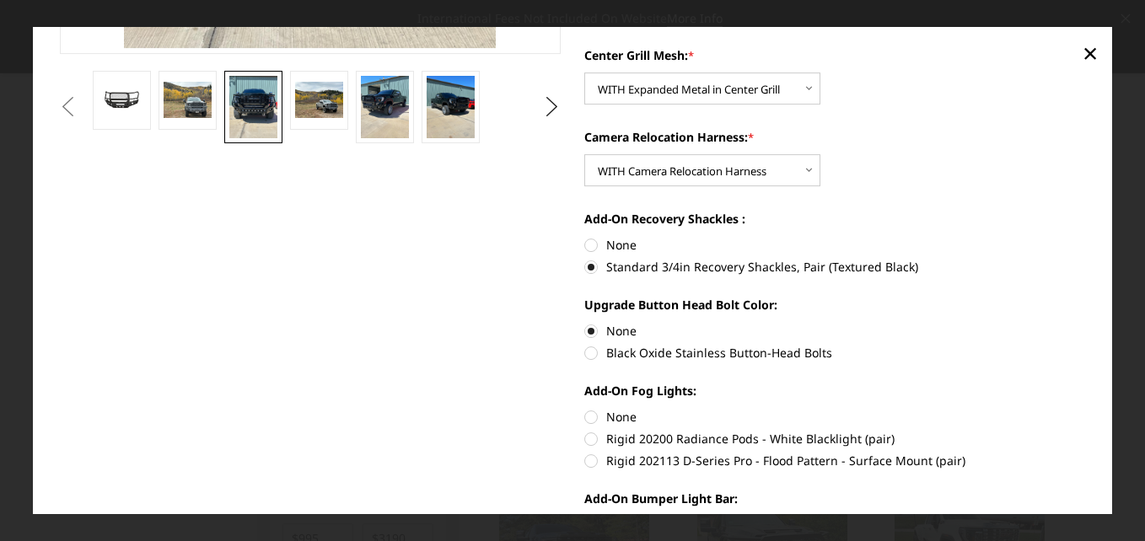
radio input "true"
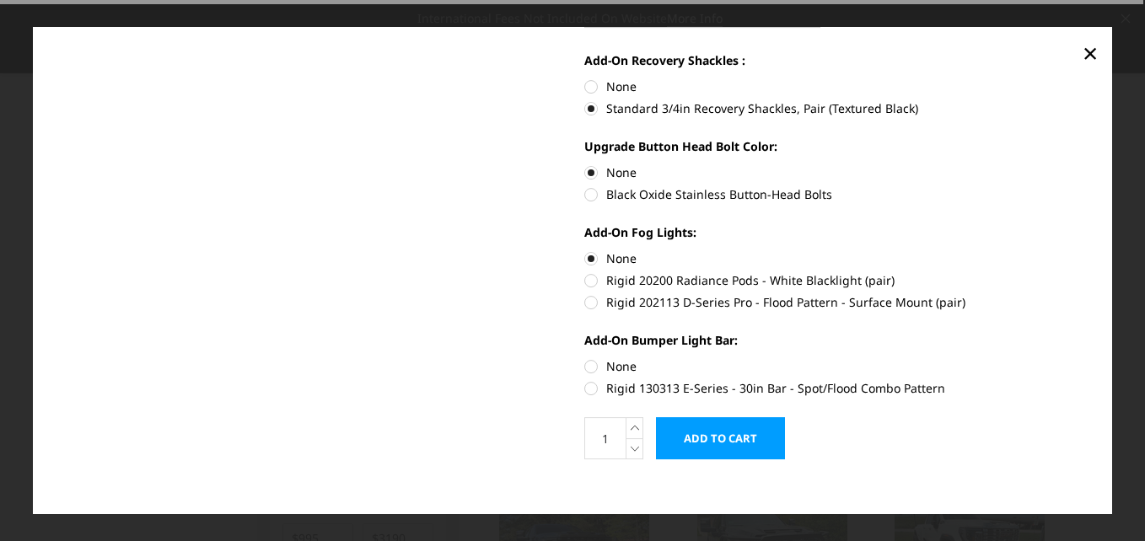
scroll to position [674, 0]
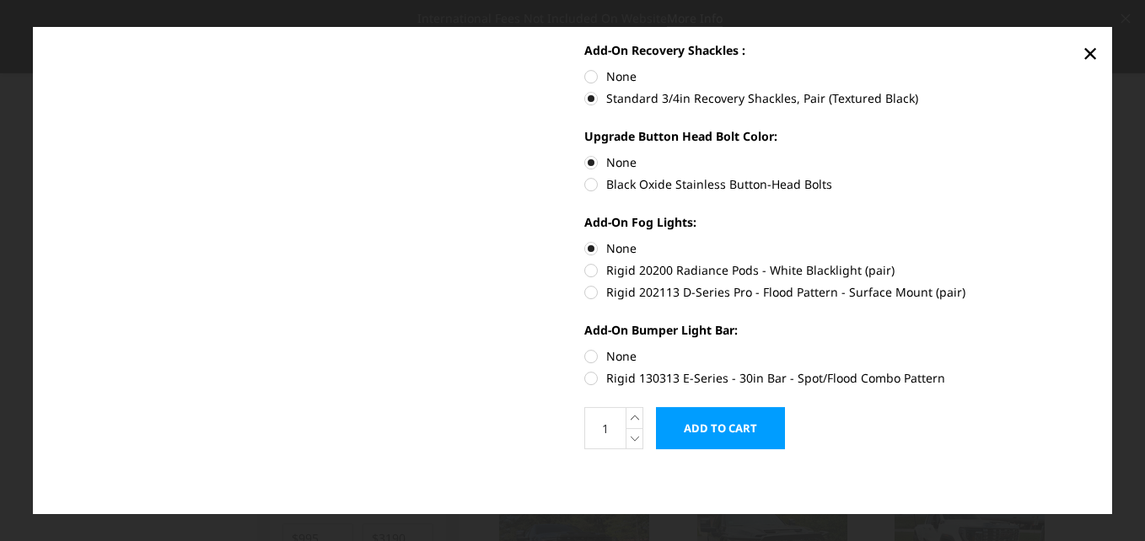
click at [585, 352] on label "None" at bounding box center [834, 356] width 501 height 18
click at [585, 348] on input "None" at bounding box center [584, 347] width 1 height 1
radio input "true"
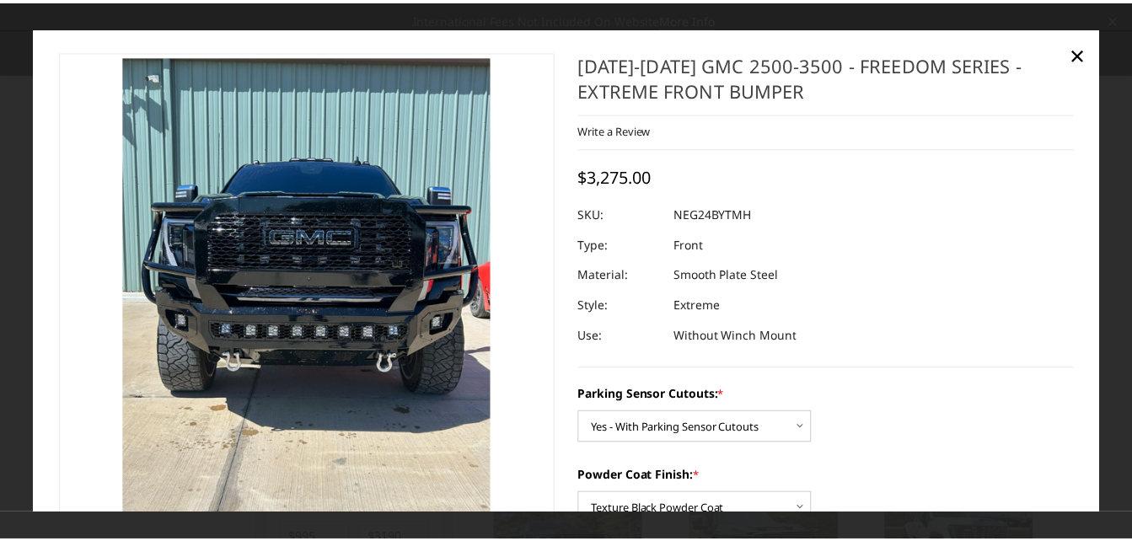
scroll to position [0, 0]
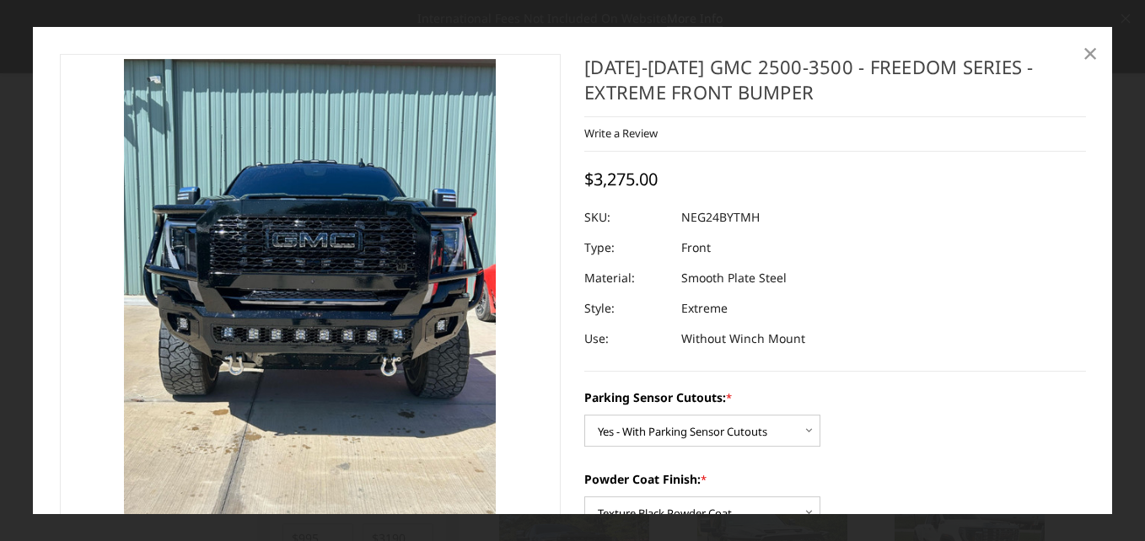
click at [1090, 51] on span "×" at bounding box center [1089, 53] width 15 height 36
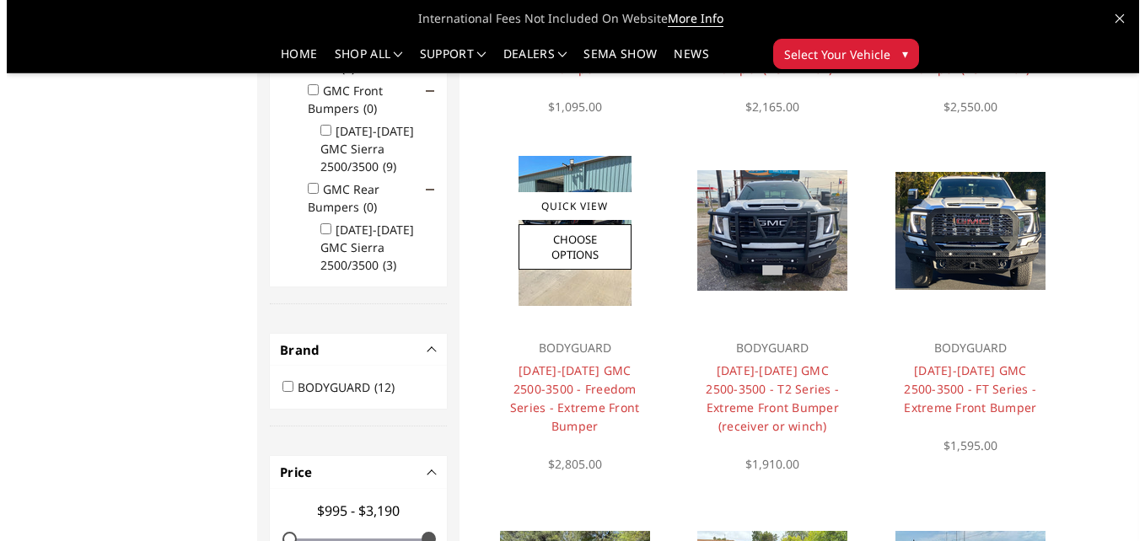
scroll to position [453, 0]
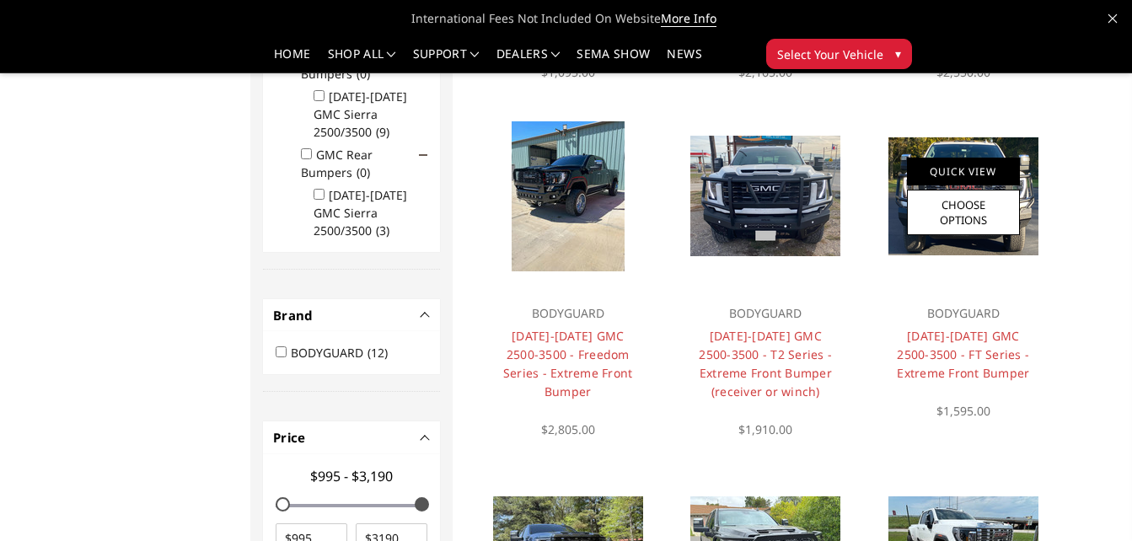
click at [971, 170] on link "Quick View" at bounding box center [963, 172] width 113 height 28
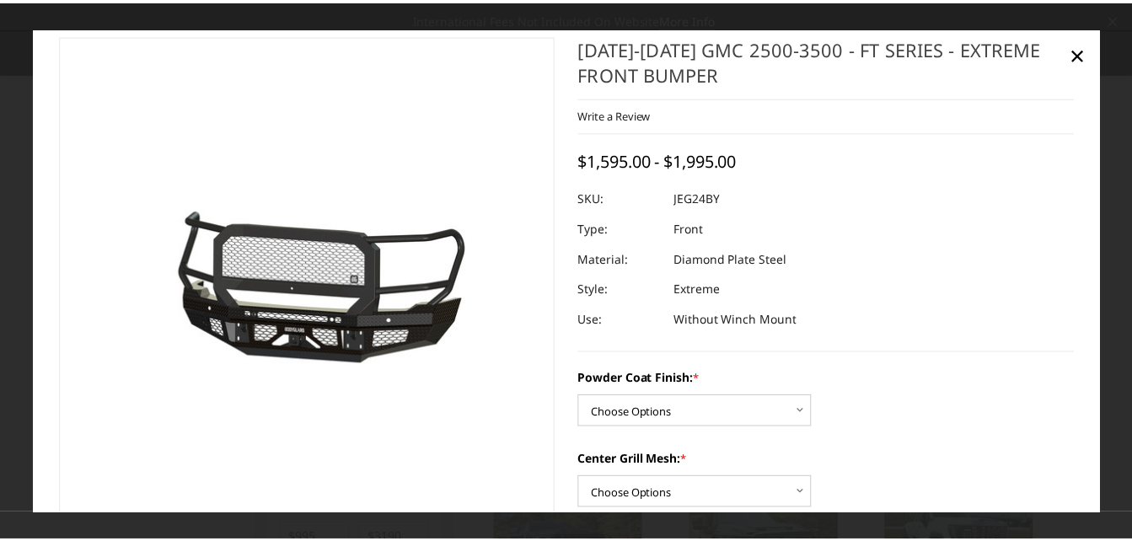
scroll to position [0, 0]
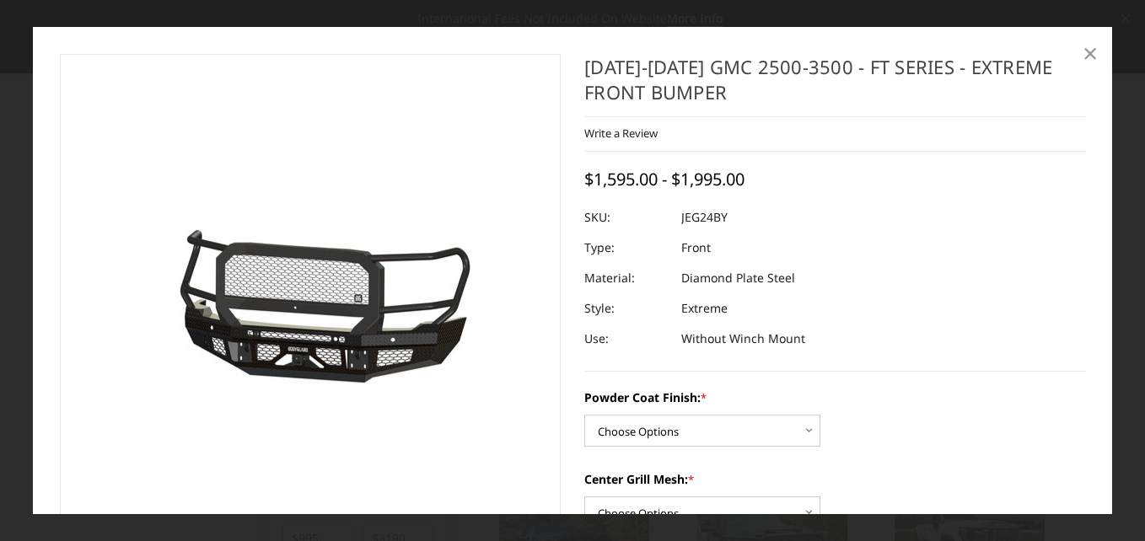
click at [1089, 52] on span "×" at bounding box center [1089, 53] width 15 height 36
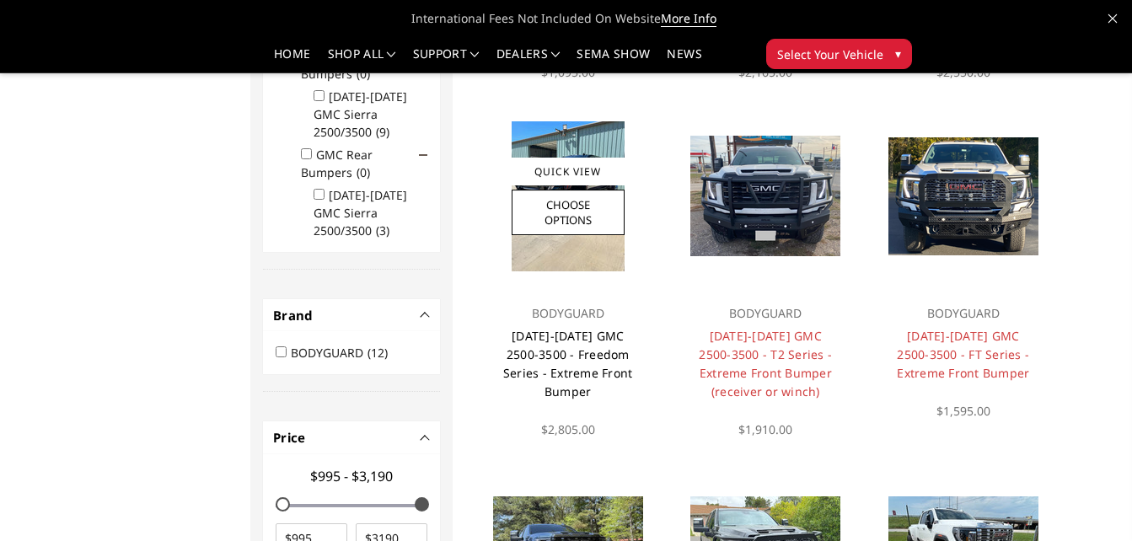
click at [549, 353] on link "2024-2025 GMC 2500-3500 - Freedom Series - Extreme Front Bumper" at bounding box center [568, 364] width 130 height 72
